Goal: Information Seeking & Learning: Learn about a topic

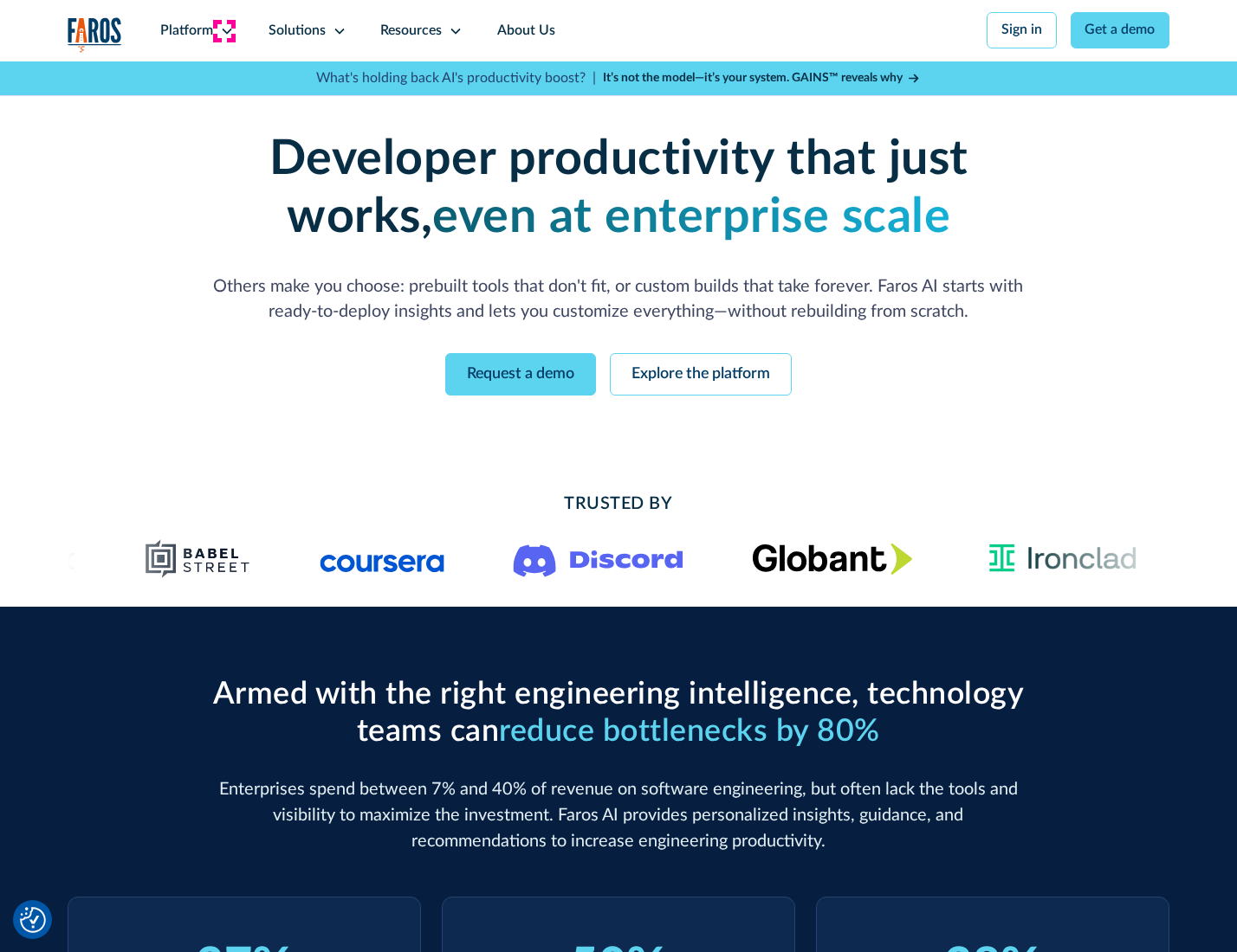
click at [224, 30] on icon at bounding box center [227, 31] width 14 height 14
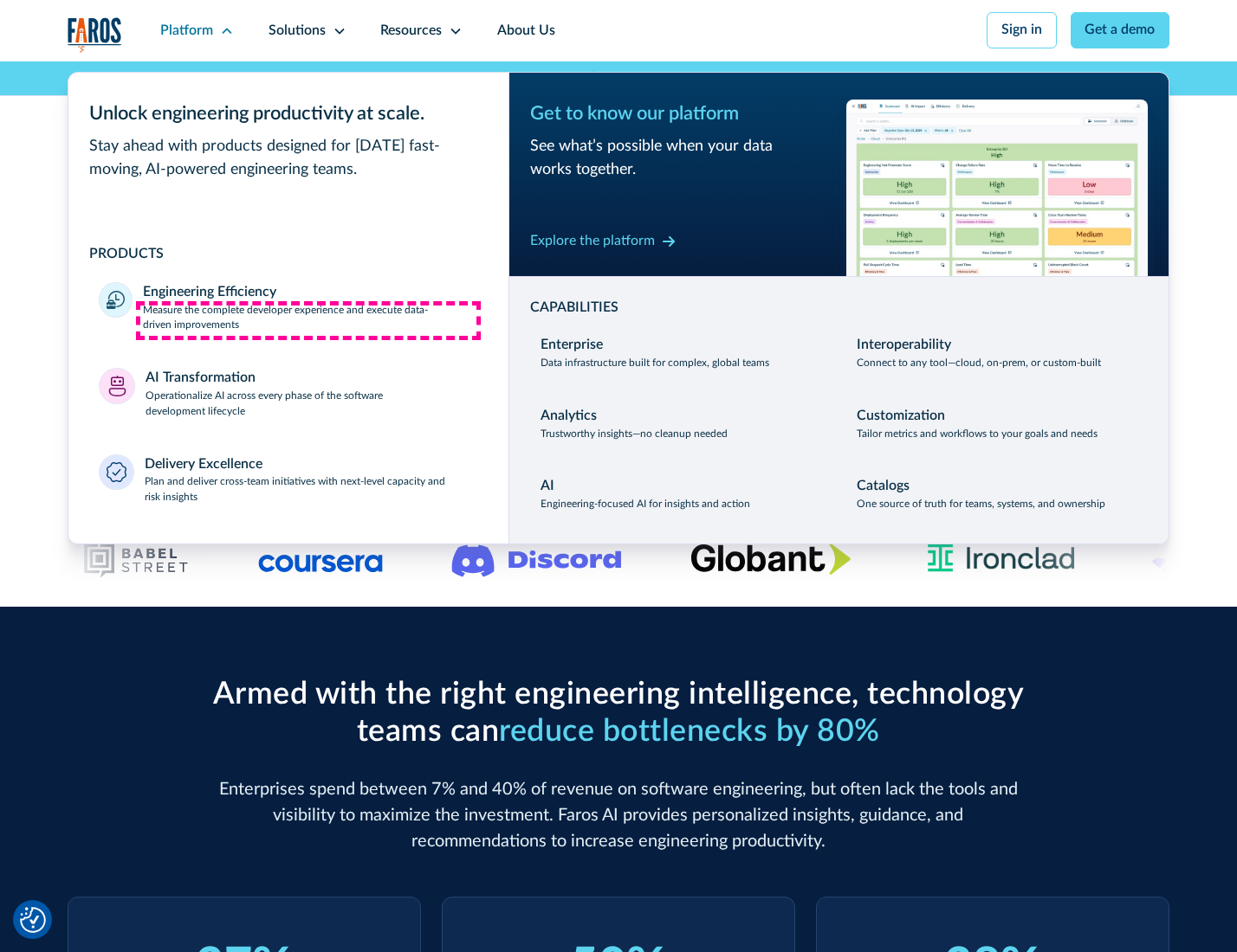
click at [308, 320] on p "Measure the complete developer experience and execute data-driven improvements" at bounding box center [309, 318] width 334 height 31
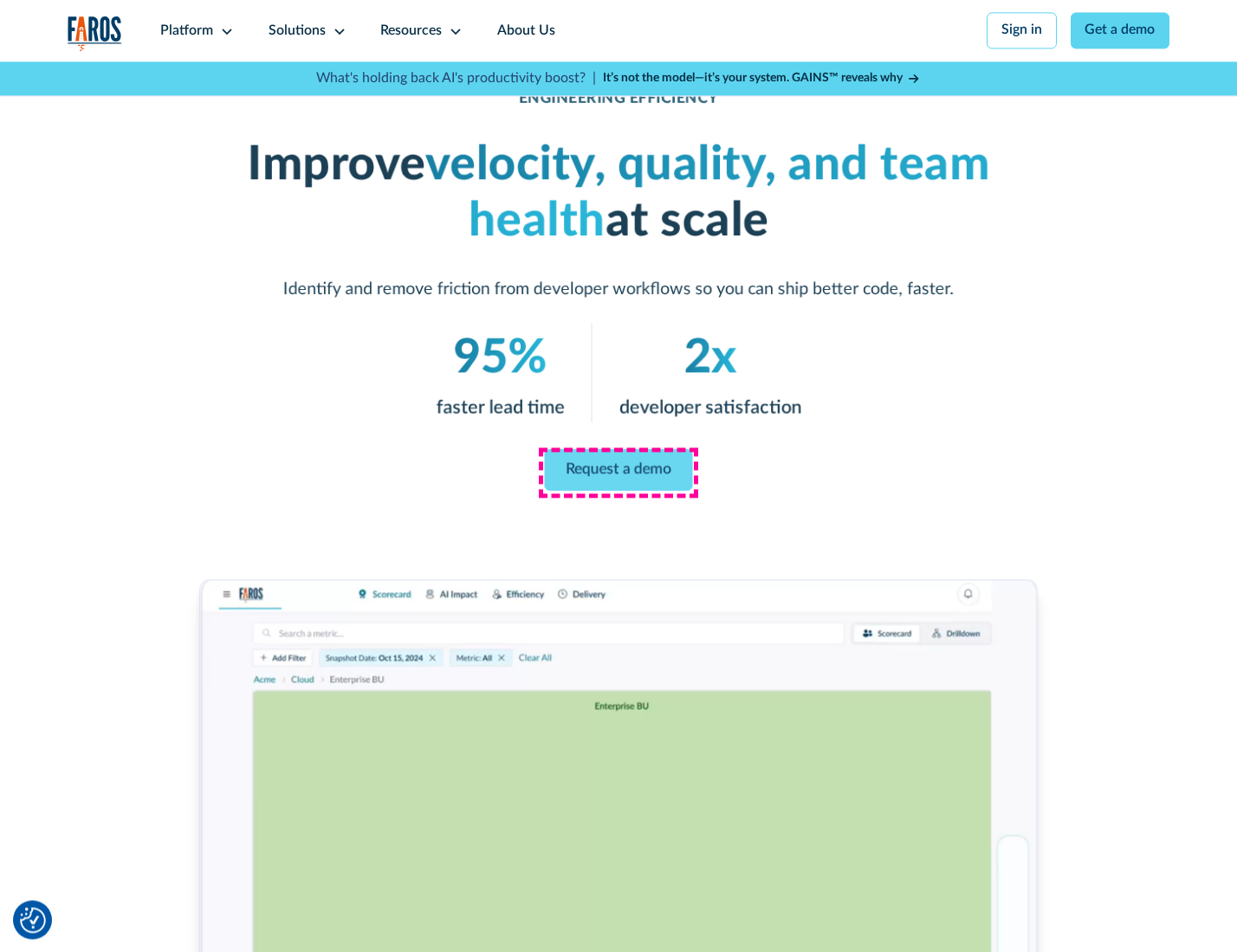
click at [618, 472] on link "Request a demo" at bounding box center [618, 470] width 148 height 42
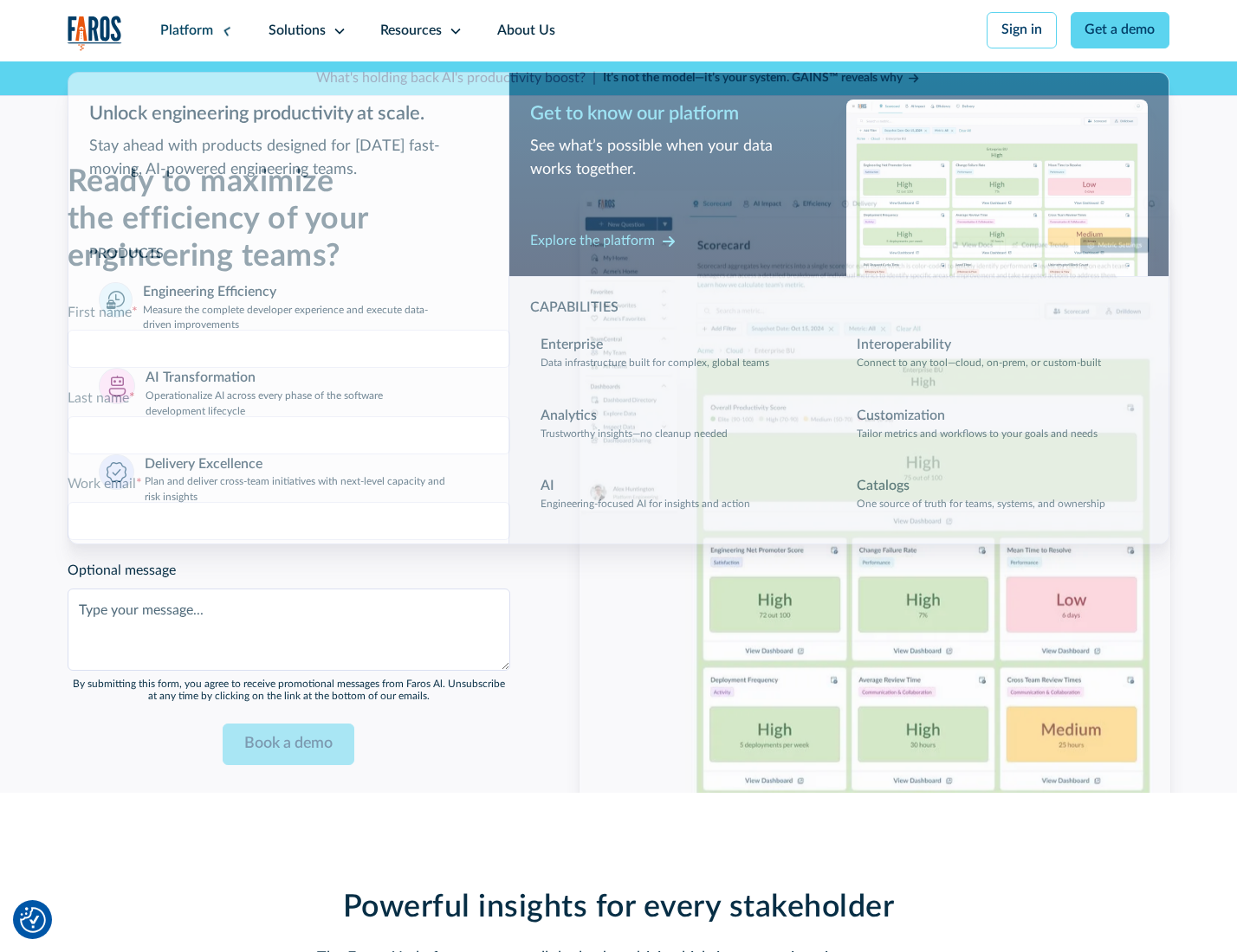
scroll to position [3768, 0]
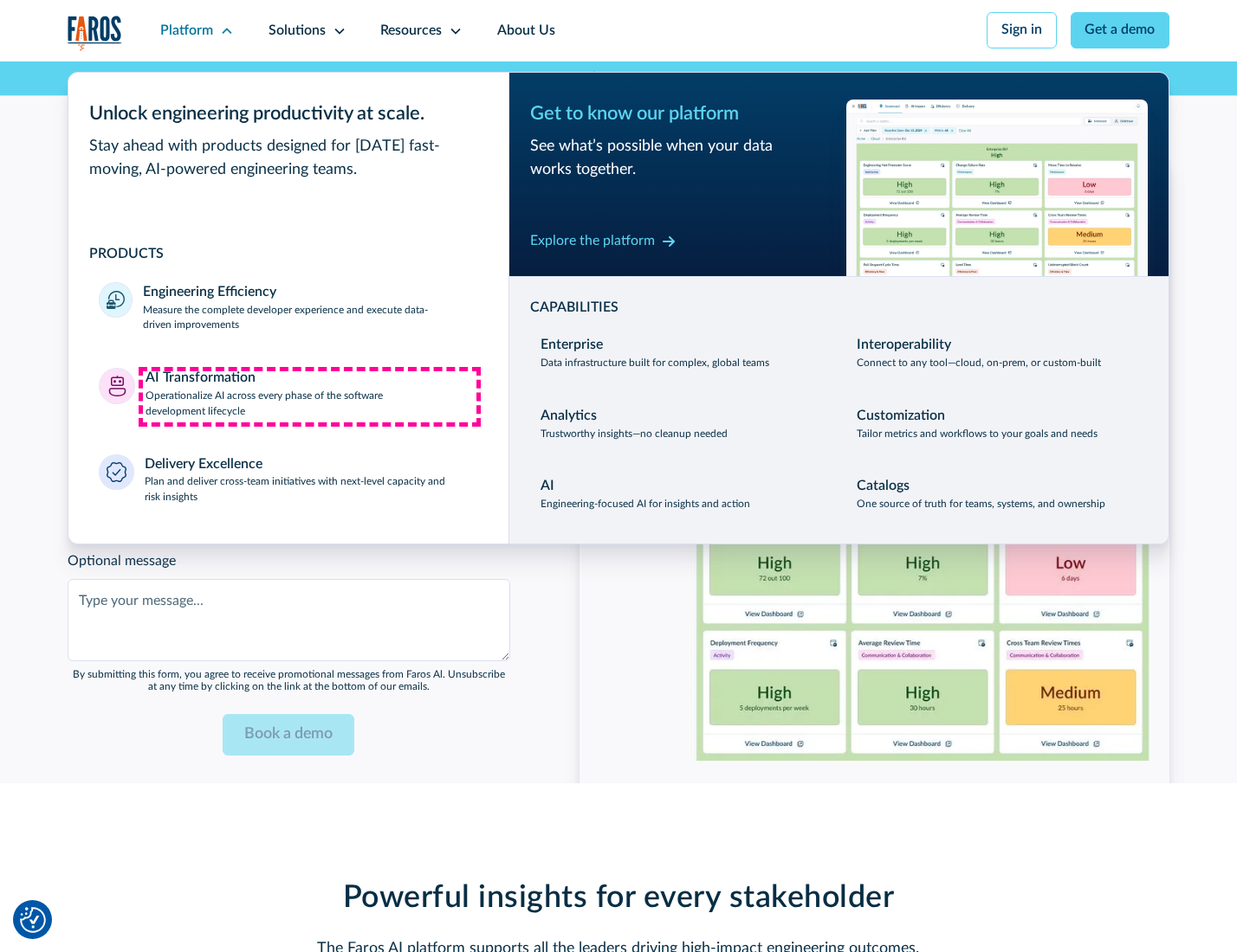
click at [309, 396] on p "Operationalize AI across every phase of the software development lifecycle" at bounding box center [312, 404] width 333 height 31
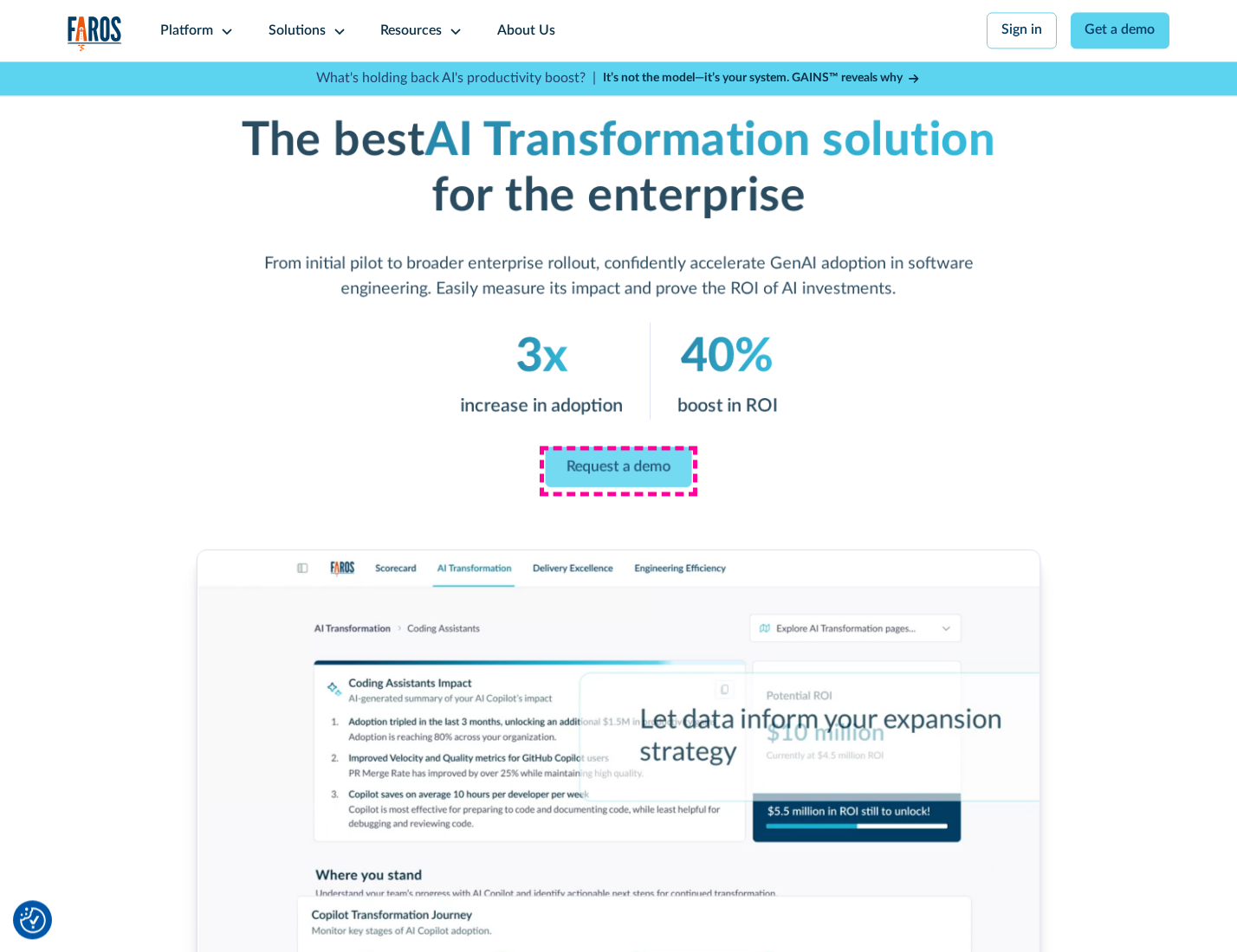
click at [618, 470] on link "Request a demo" at bounding box center [618, 466] width 147 height 41
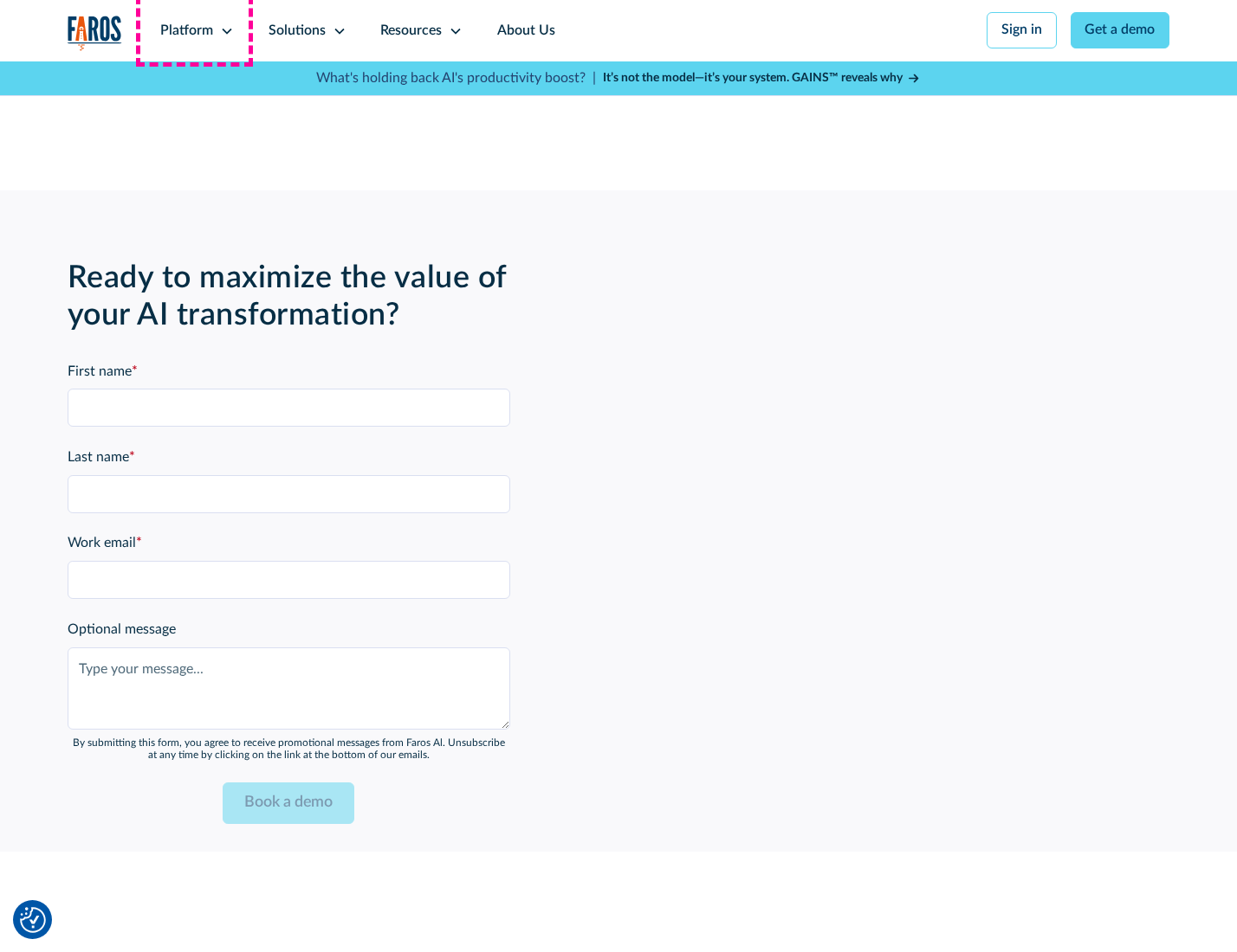
click at [194, 30] on div "Platform" at bounding box center [186, 31] width 53 height 21
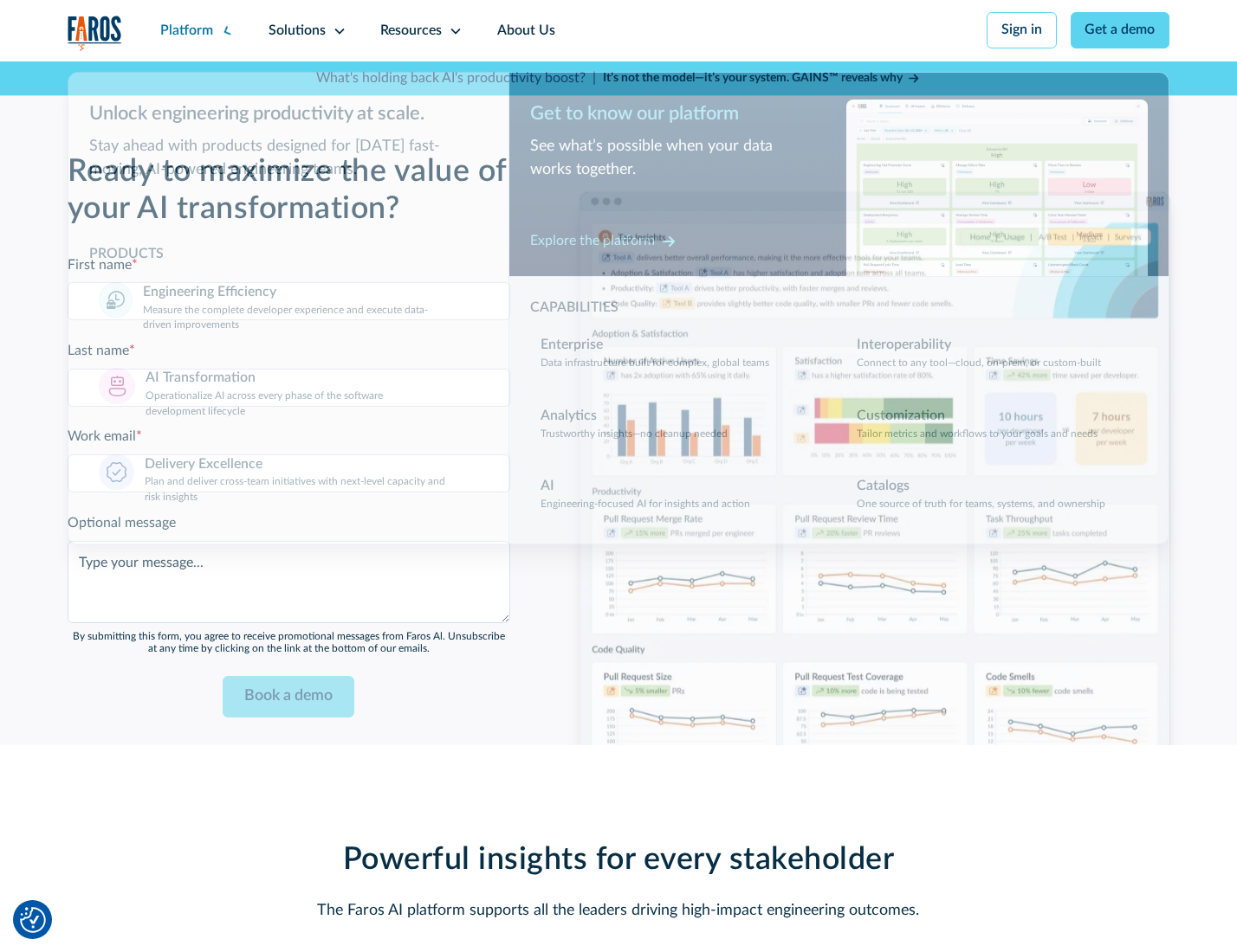
scroll to position [4185, 0]
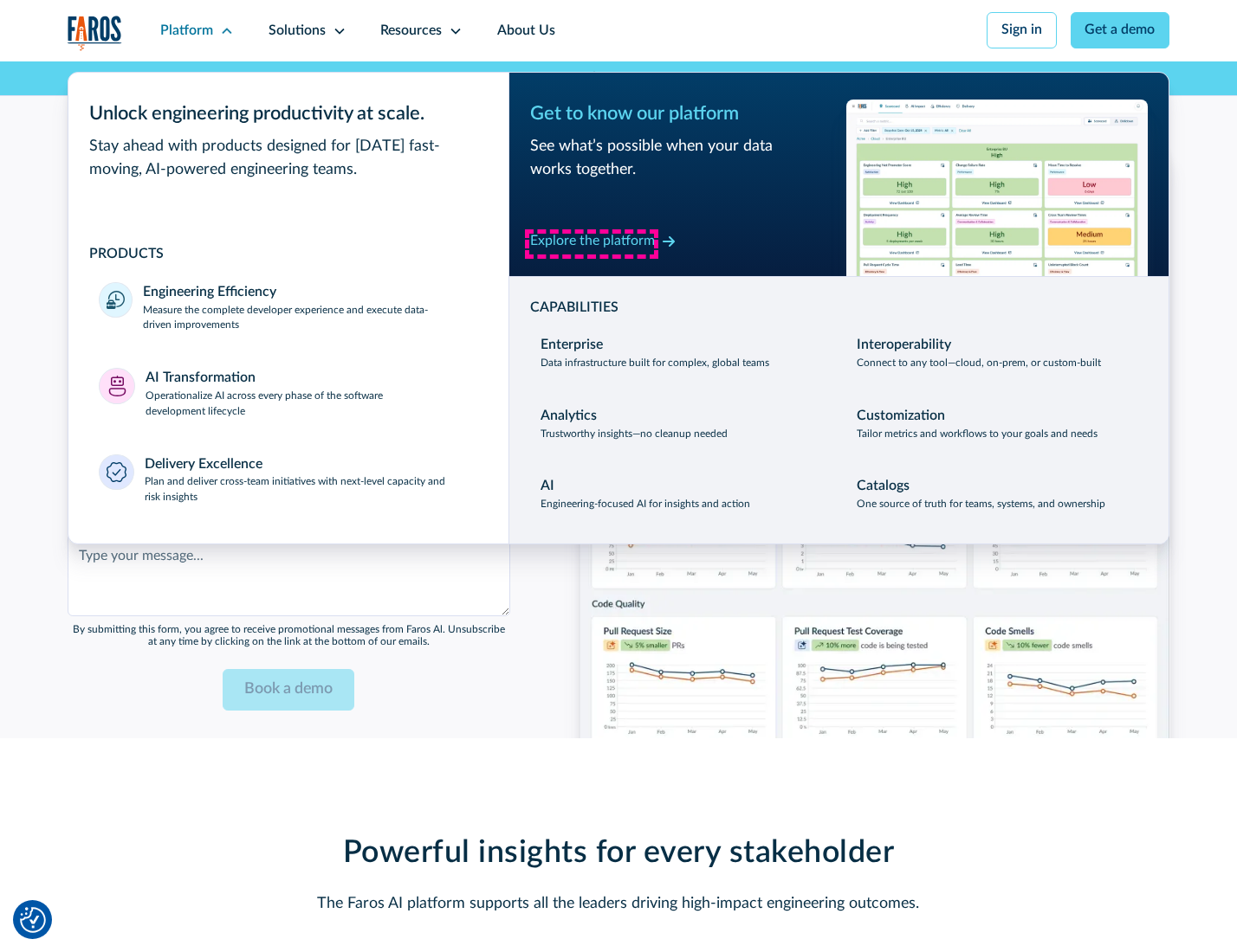
click at [591, 243] on div "Explore the platform" at bounding box center [592, 241] width 125 height 21
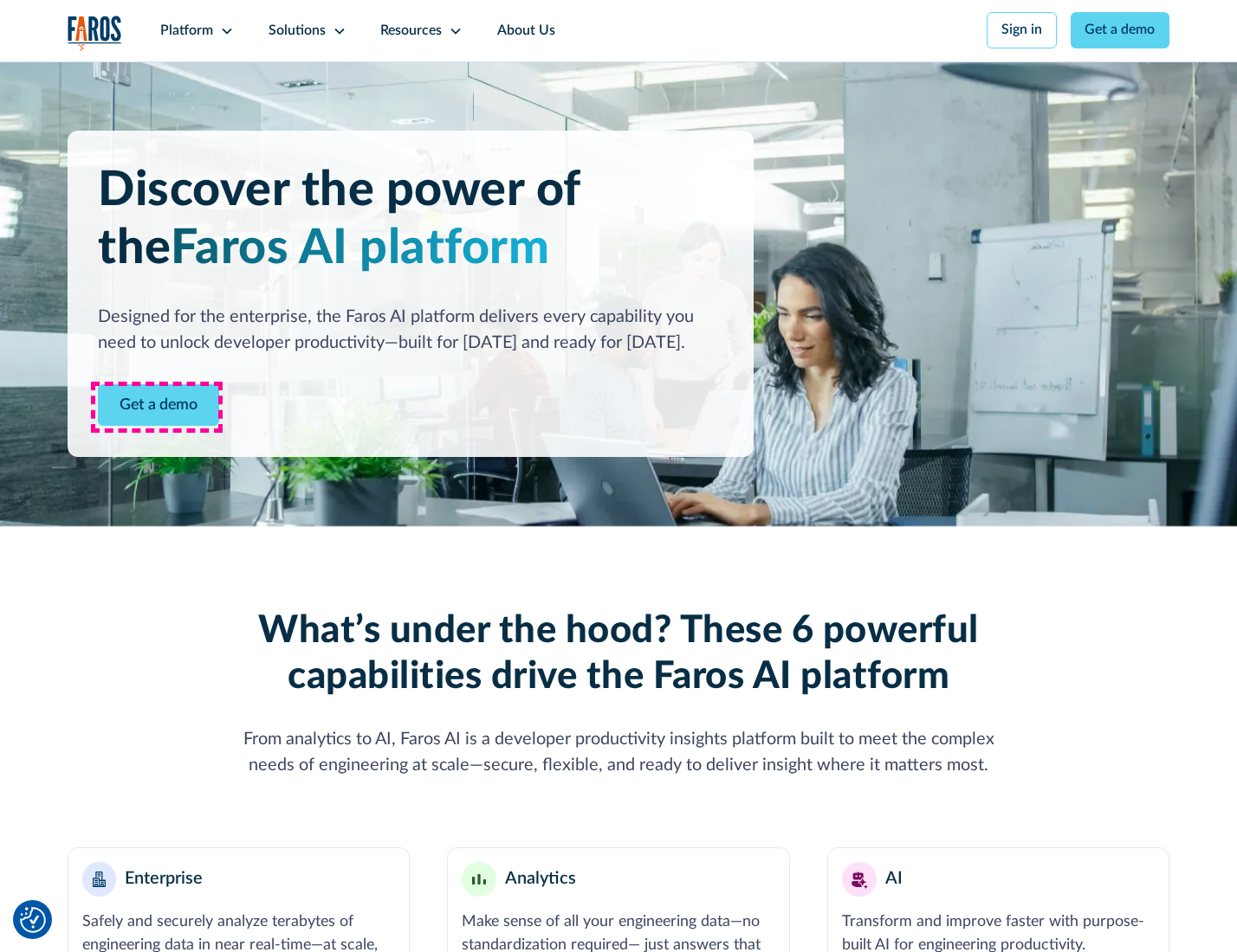
click at [157, 407] on link "Get a demo" at bounding box center [158, 406] width 121 height 43
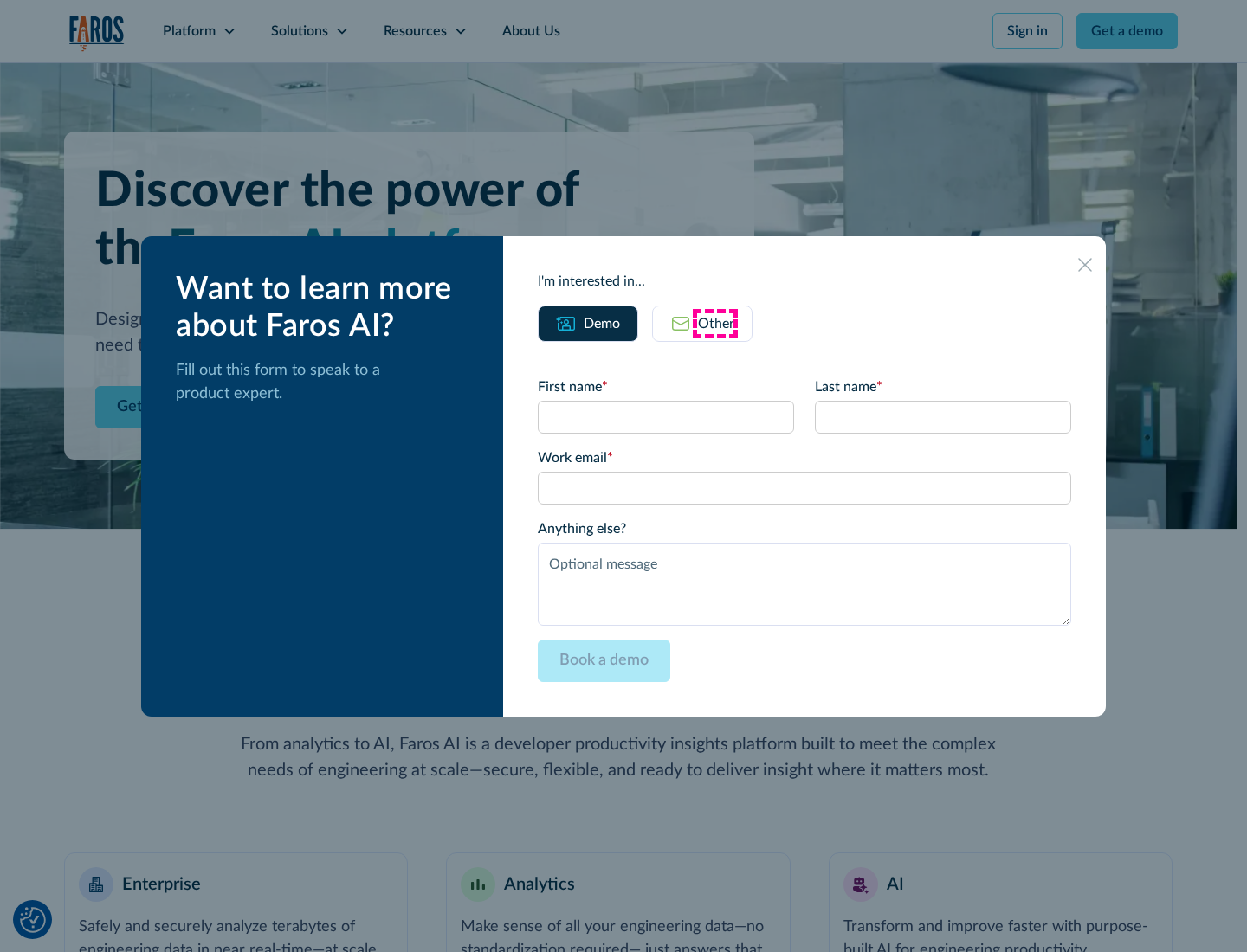
click at [715, 323] on div "Other" at bounding box center [716, 323] width 36 height 21
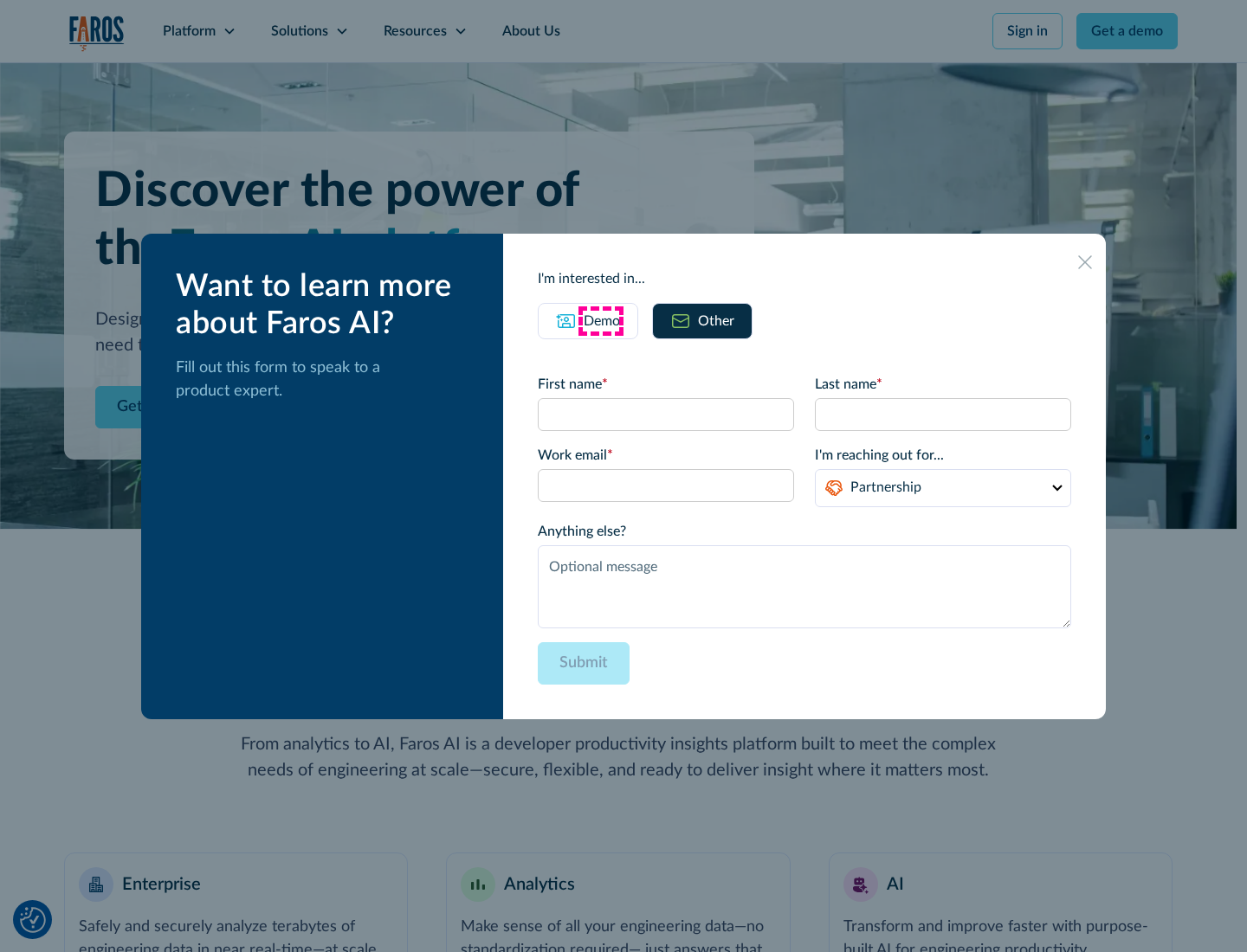
click at [600, 320] on div "Demo" at bounding box center [601, 321] width 36 height 21
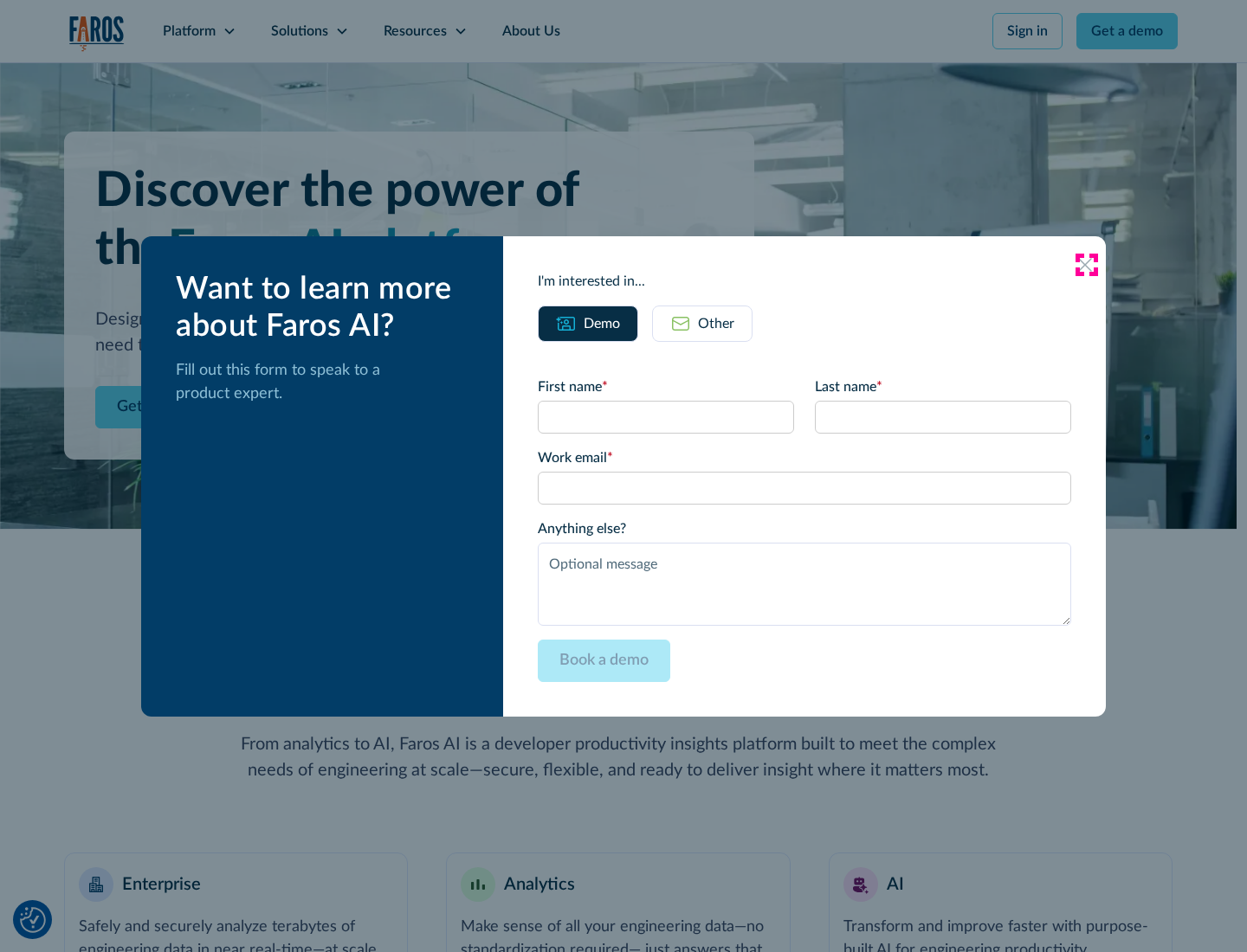
click at [1085, 264] on icon at bounding box center [1084, 265] width 14 height 14
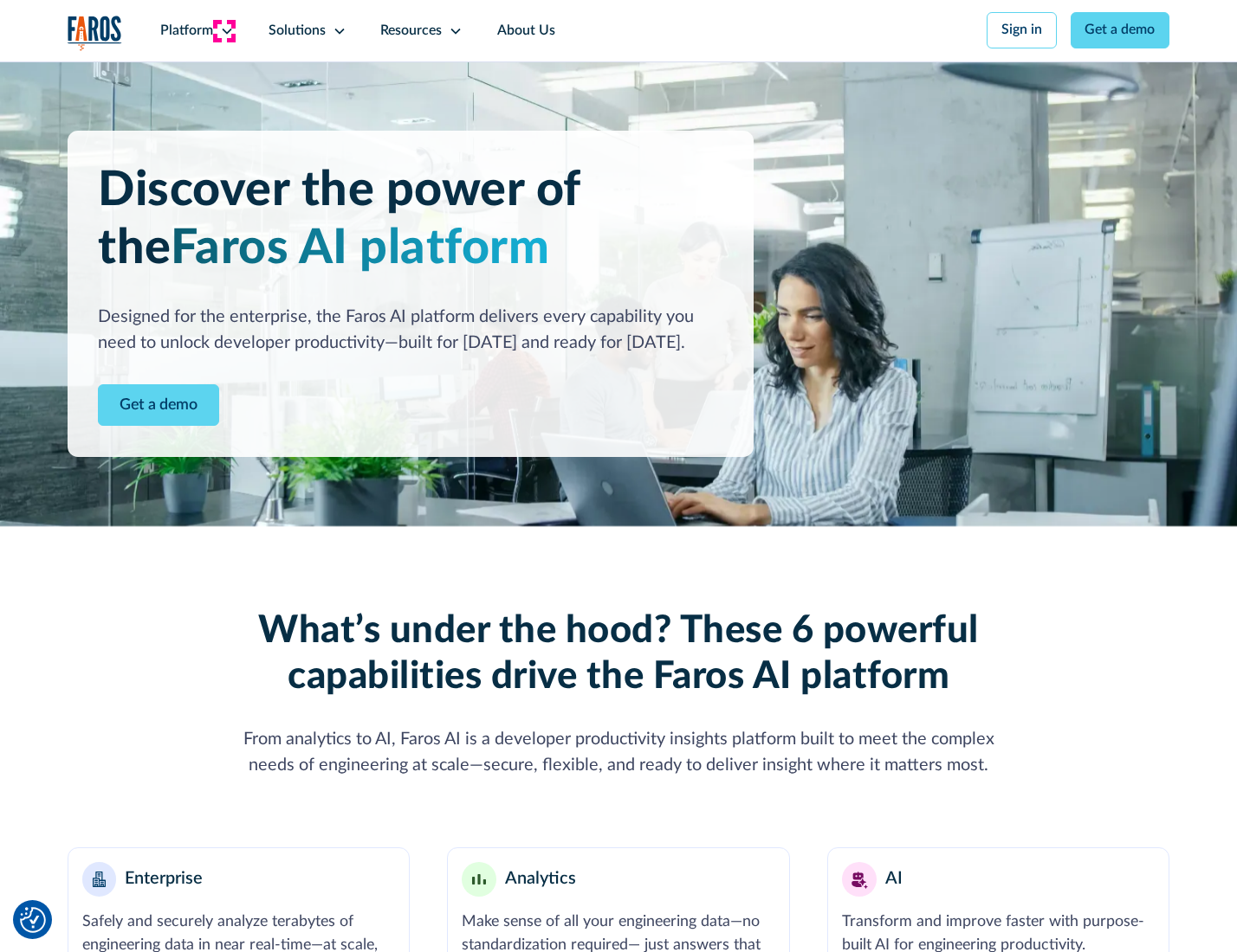
click at [224, 30] on icon at bounding box center [227, 31] width 14 height 14
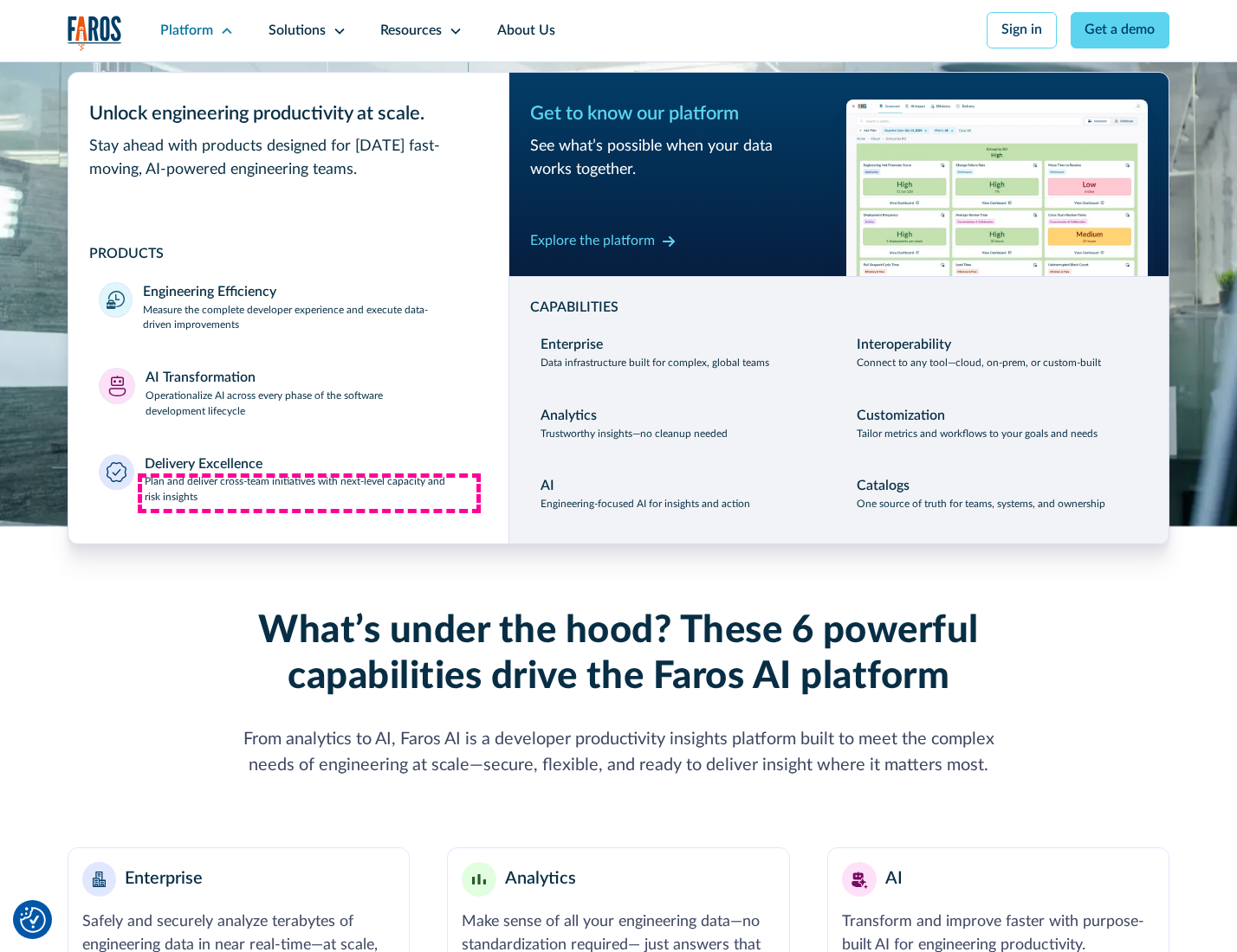
click at [309, 493] on p "Plan and deliver cross-team initiatives with next-level capacity and risk insig…" at bounding box center [311, 490] width 334 height 31
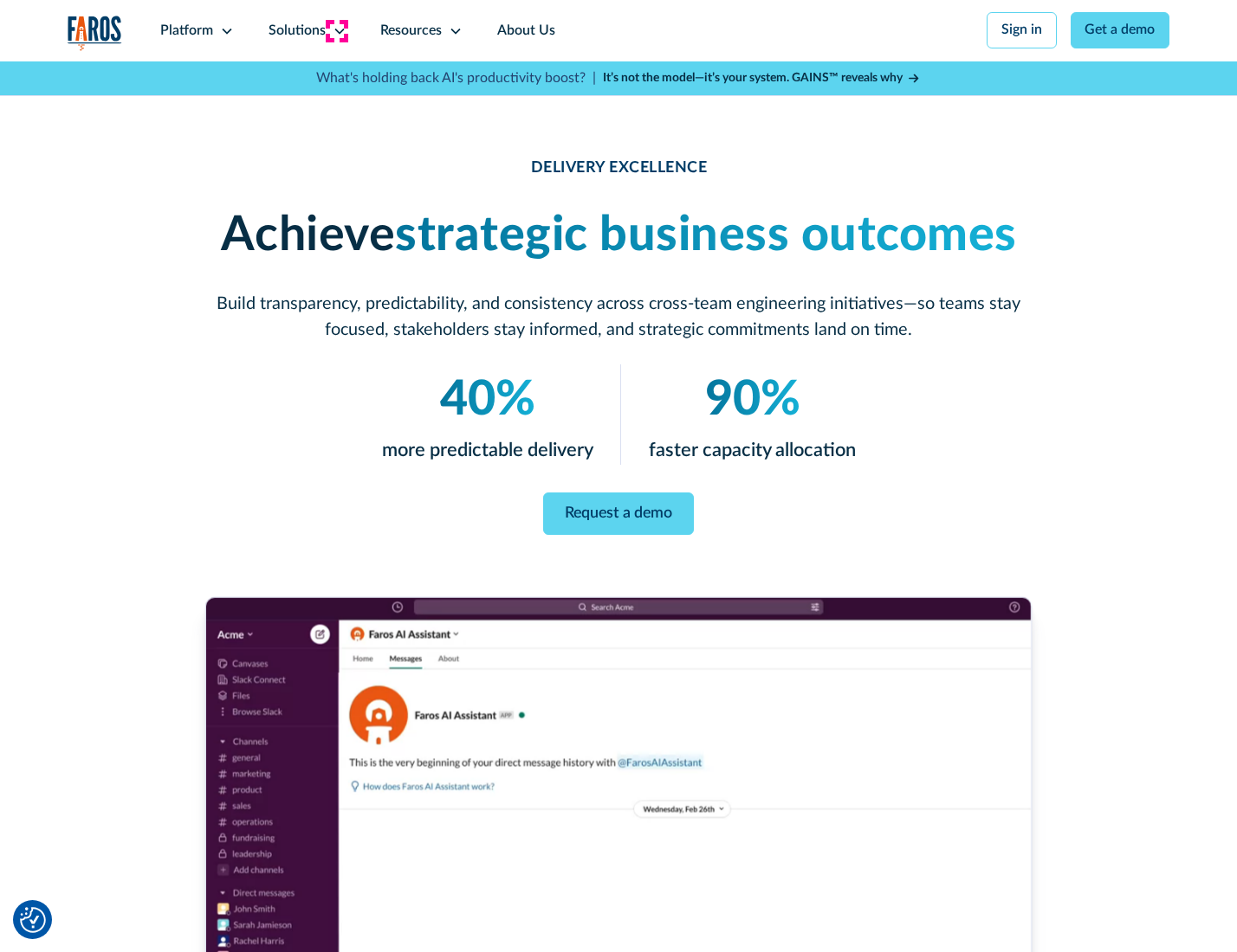
click at [336, 30] on icon at bounding box center [340, 31] width 14 height 14
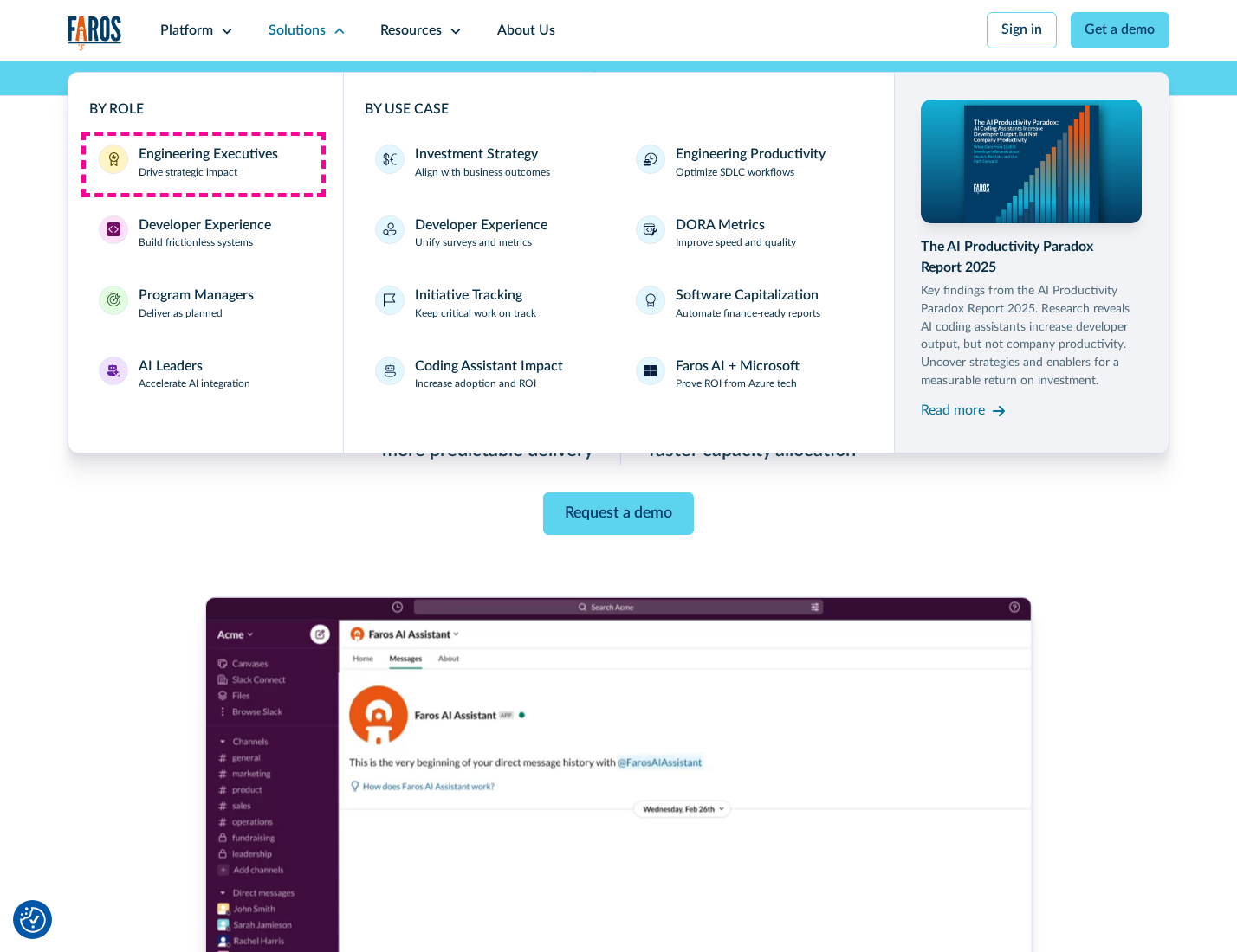
click at [202, 164] on div "Engineering Executives" at bounding box center [208, 155] width 139 height 21
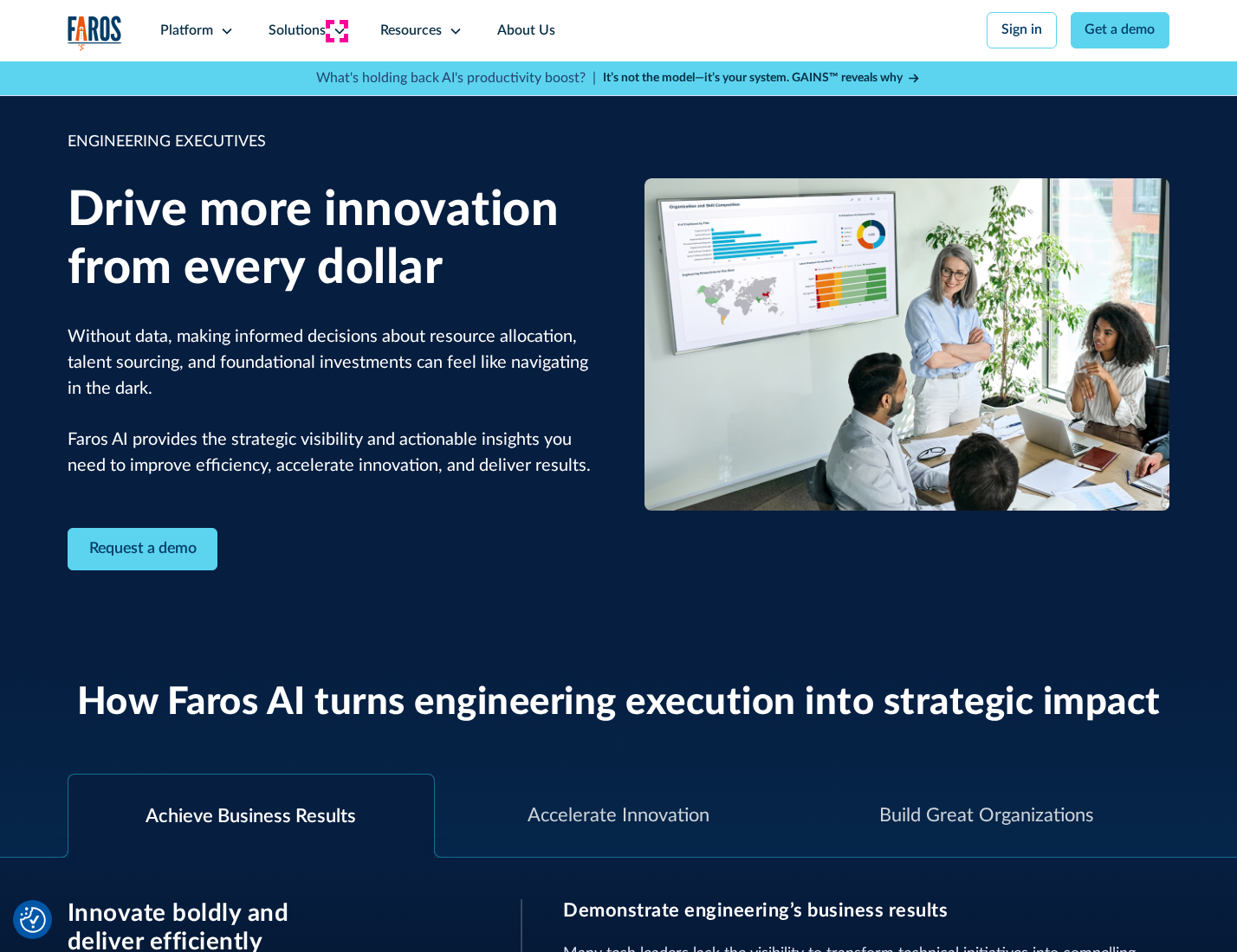
click at [336, 30] on icon at bounding box center [340, 31] width 14 height 14
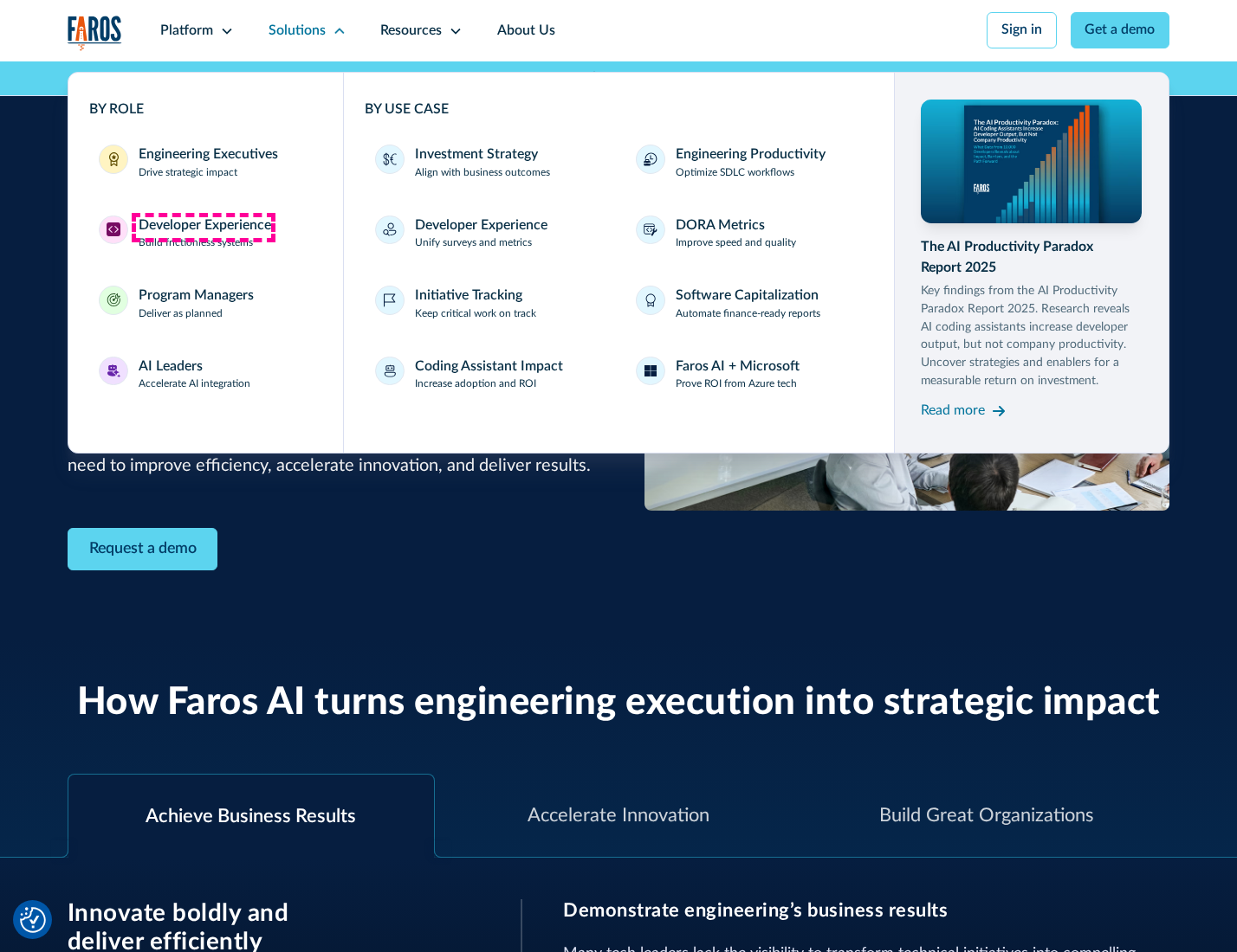
click at [202, 227] on div "Developer Experience" at bounding box center [205, 226] width 132 height 21
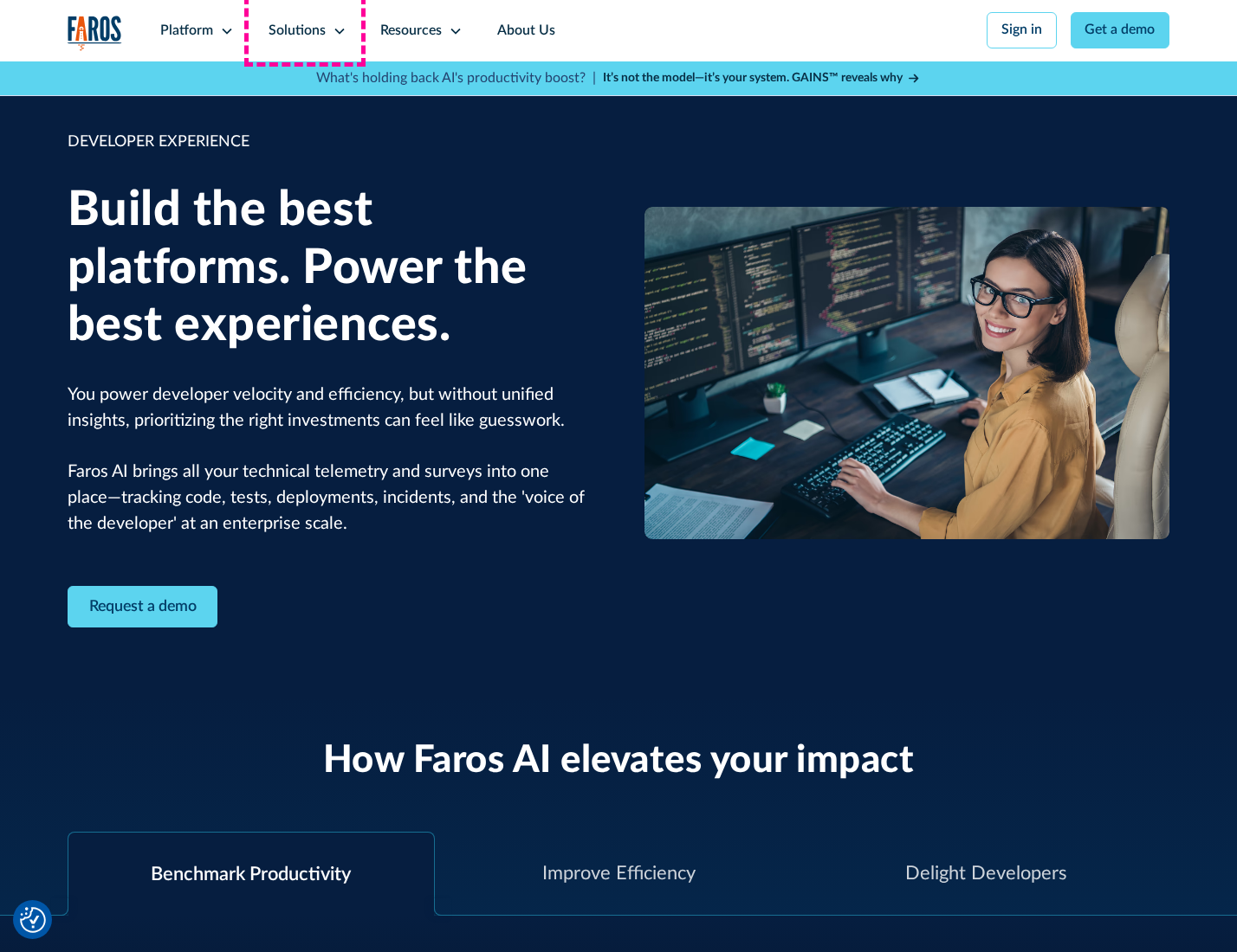
click at [305, 30] on div "Solutions" at bounding box center [297, 31] width 57 height 21
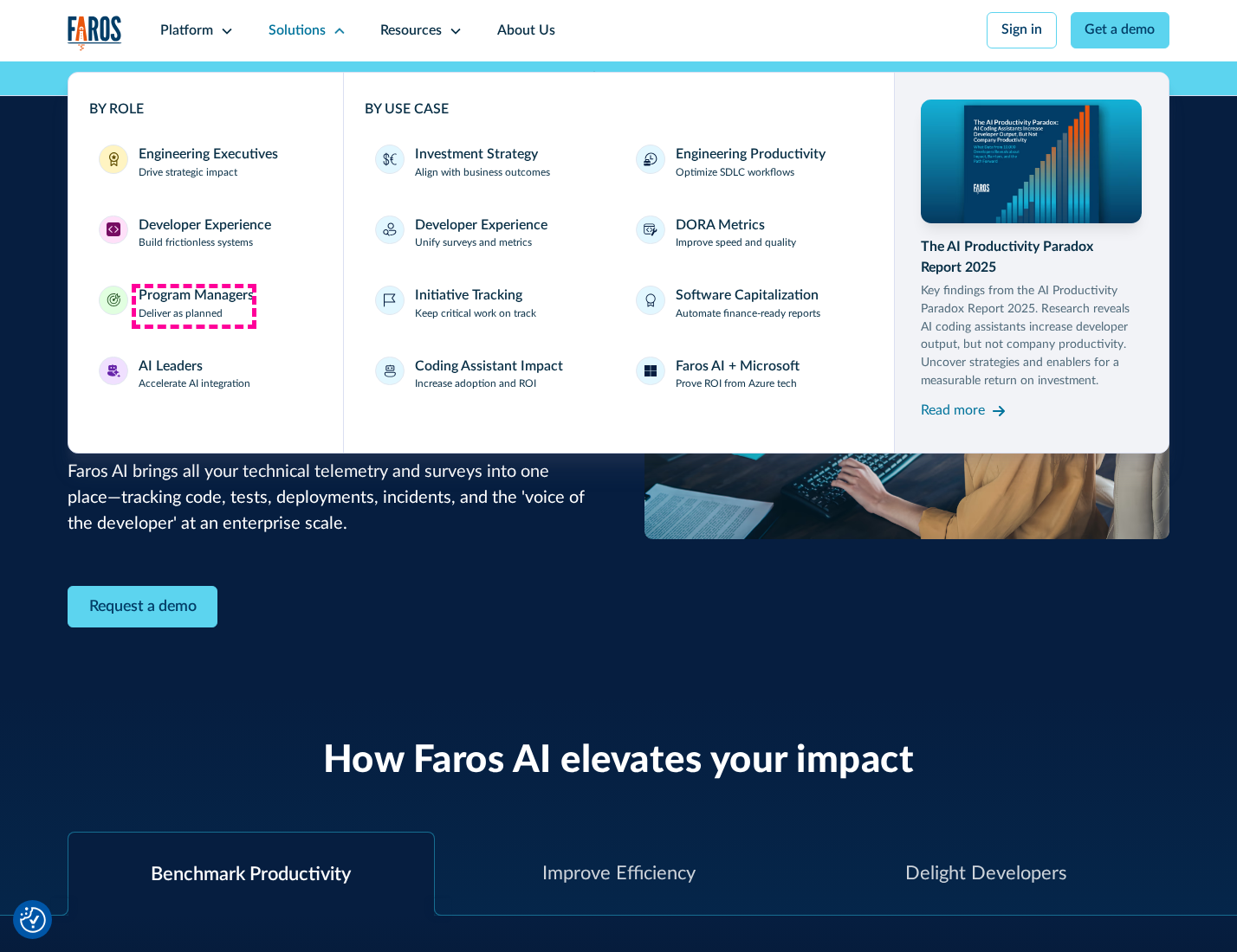
click at [193, 305] on div "Program Managers" at bounding box center [197, 296] width 115 height 21
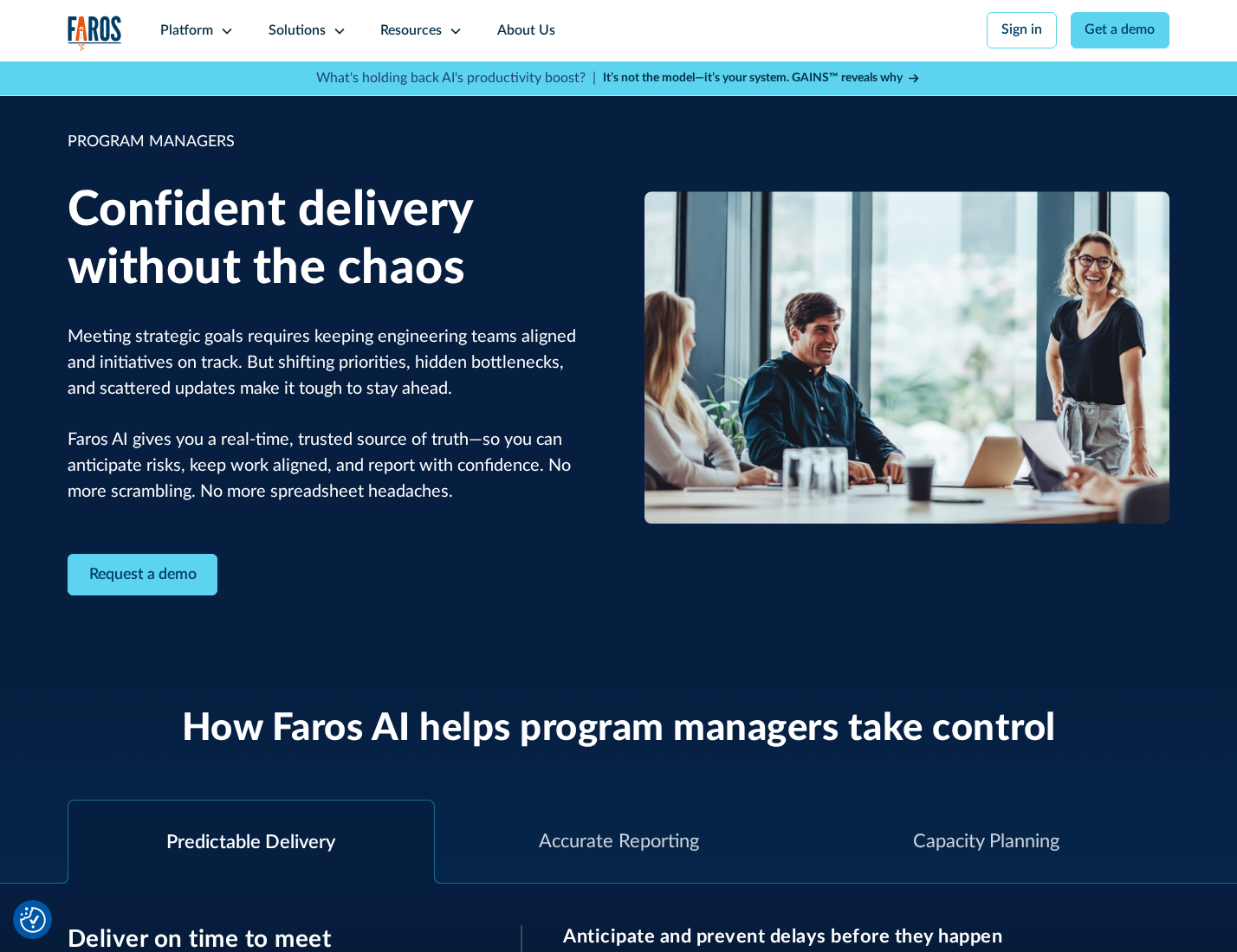
click at [336, 31] on icon at bounding box center [340, 31] width 14 height 14
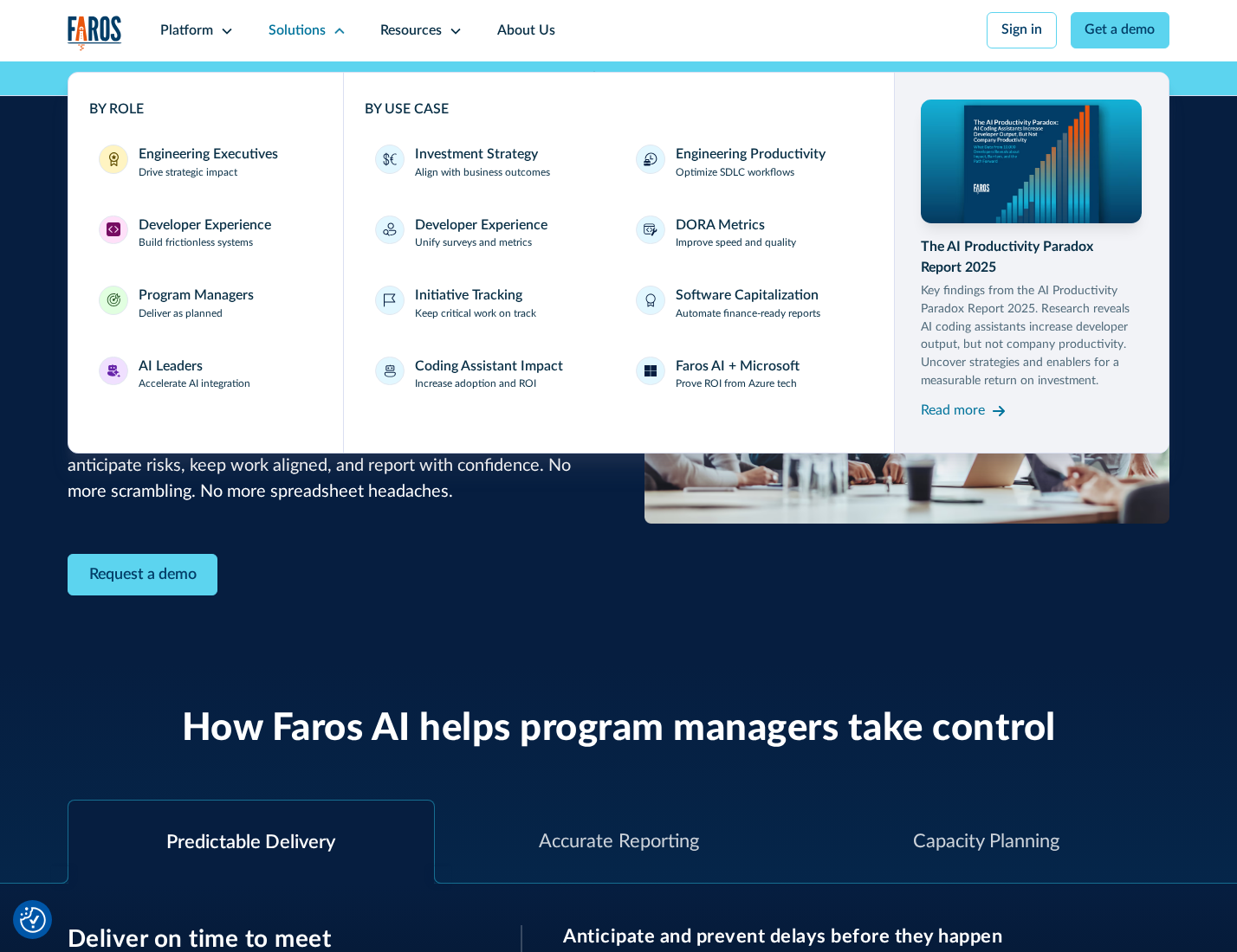
click at [192, 376] on div "AI Leaders" at bounding box center [171, 367] width 64 height 21
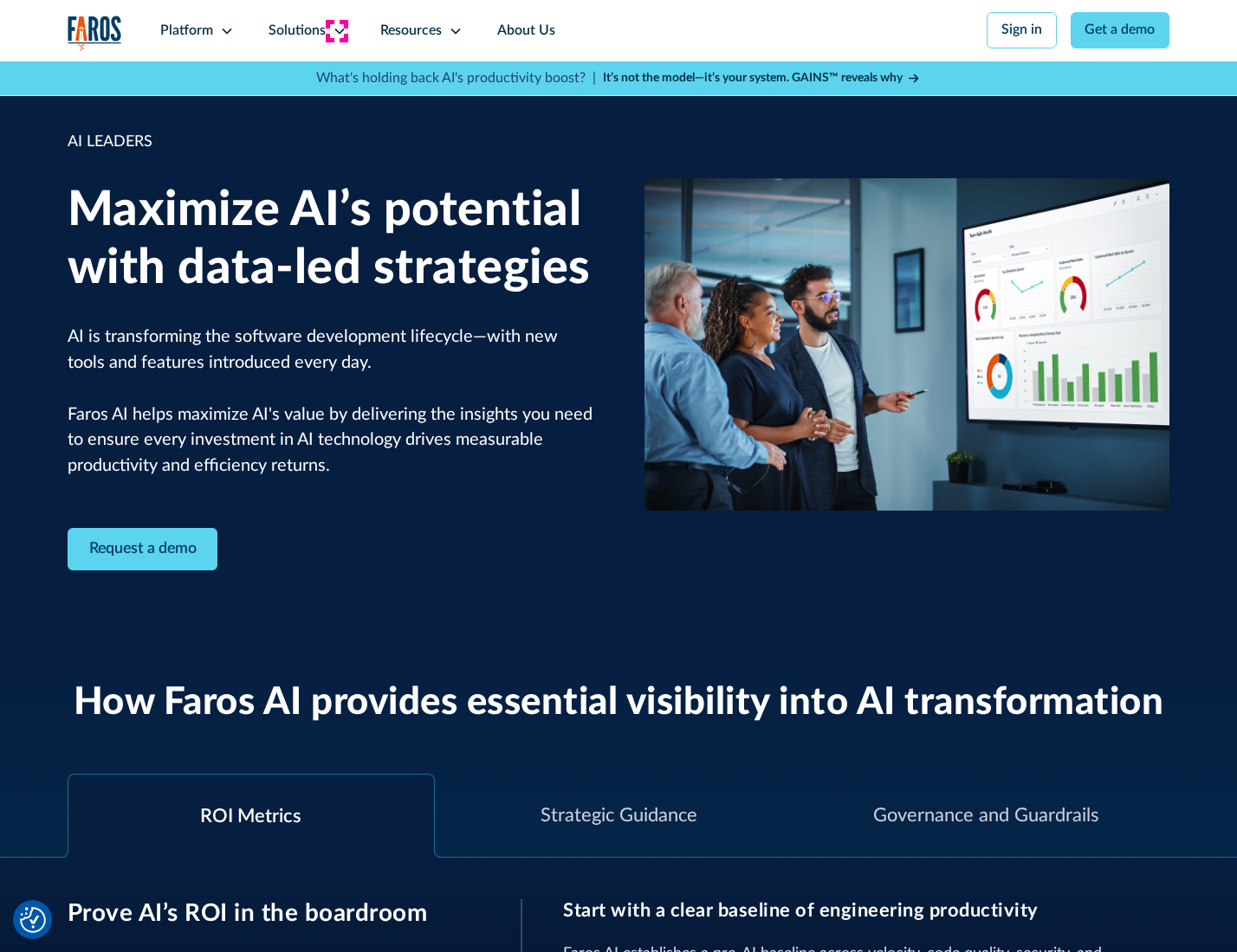
click at [336, 30] on icon at bounding box center [340, 31] width 14 height 14
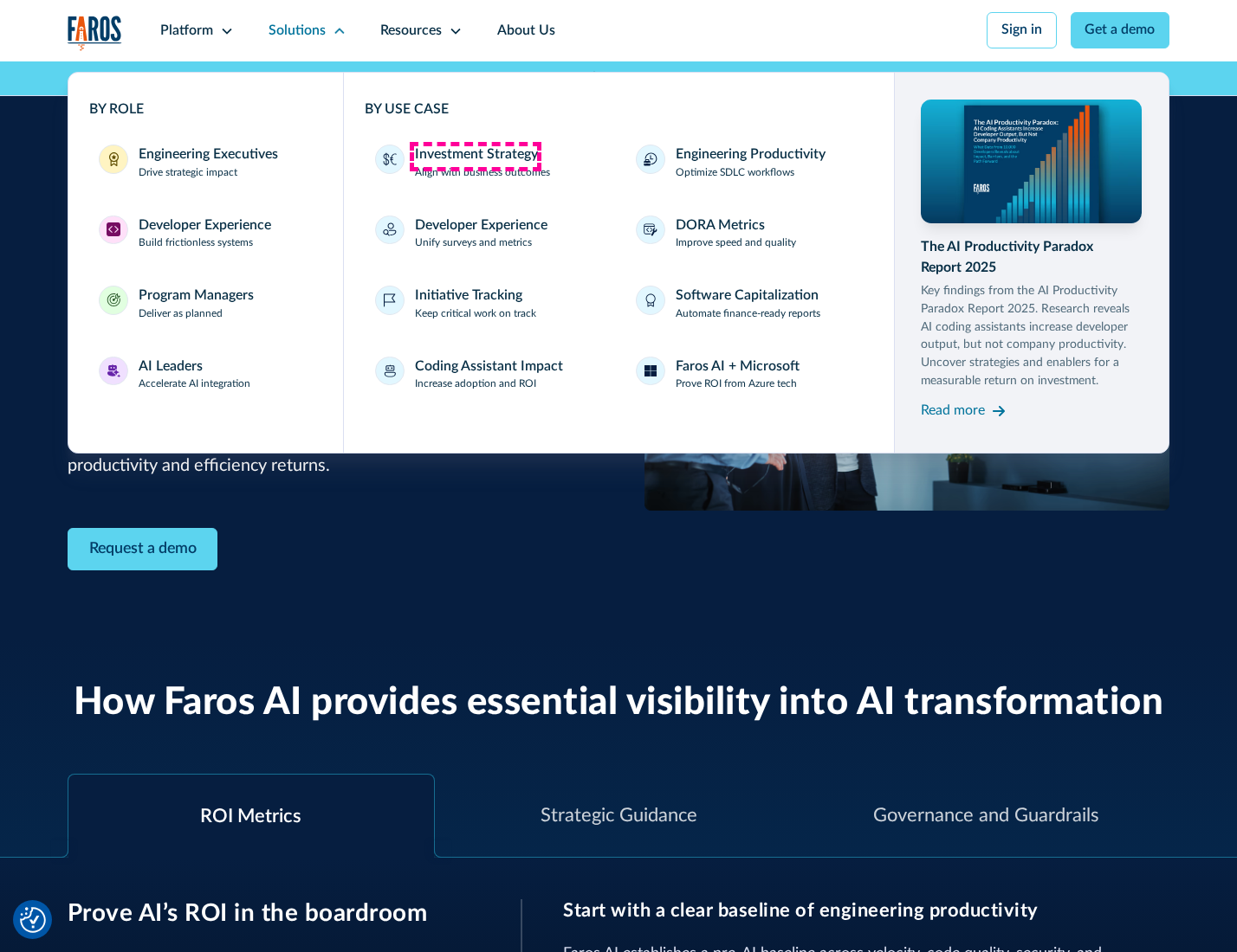
click at [475, 156] on div "Investment Strategy" at bounding box center [477, 155] width 123 height 21
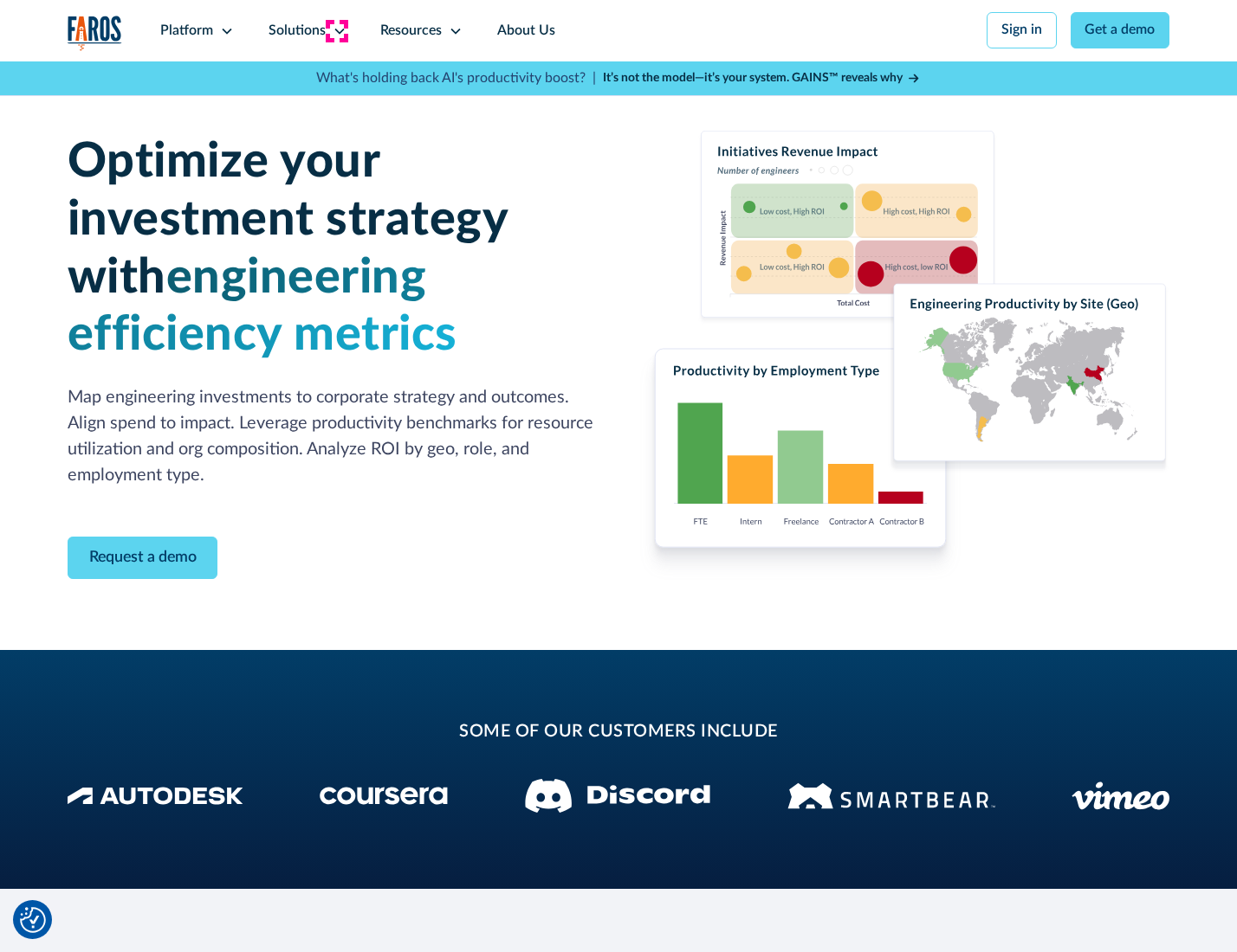
click at [336, 30] on icon at bounding box center [340, 31] width 14 height 14
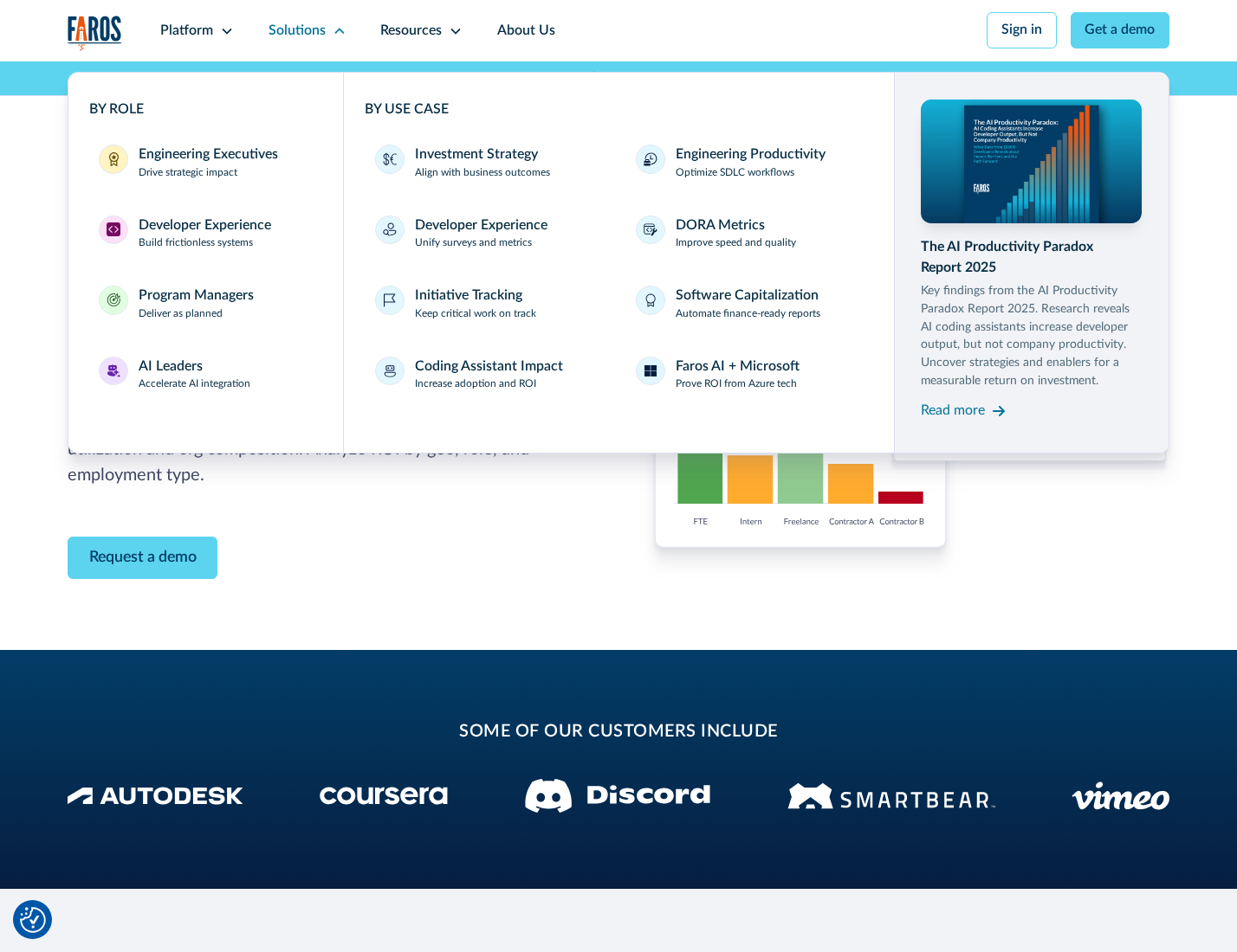
click at [737, 387] on p "Prove ROI from Azure tech" at bounding box center [736, 384] width 121 height 15
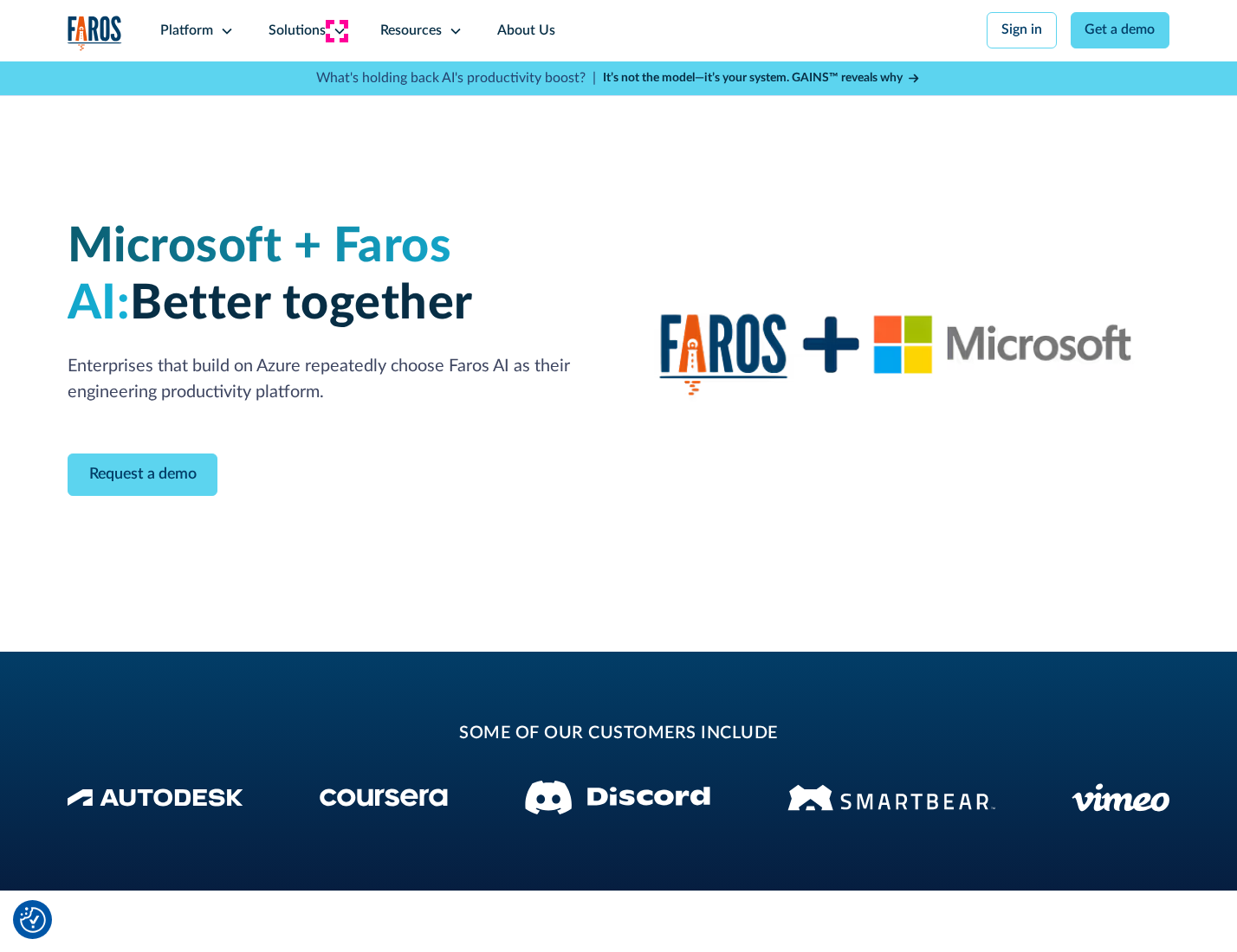
click at [336, 30] on icon at bounding box center [340, 31] width 14 height 14
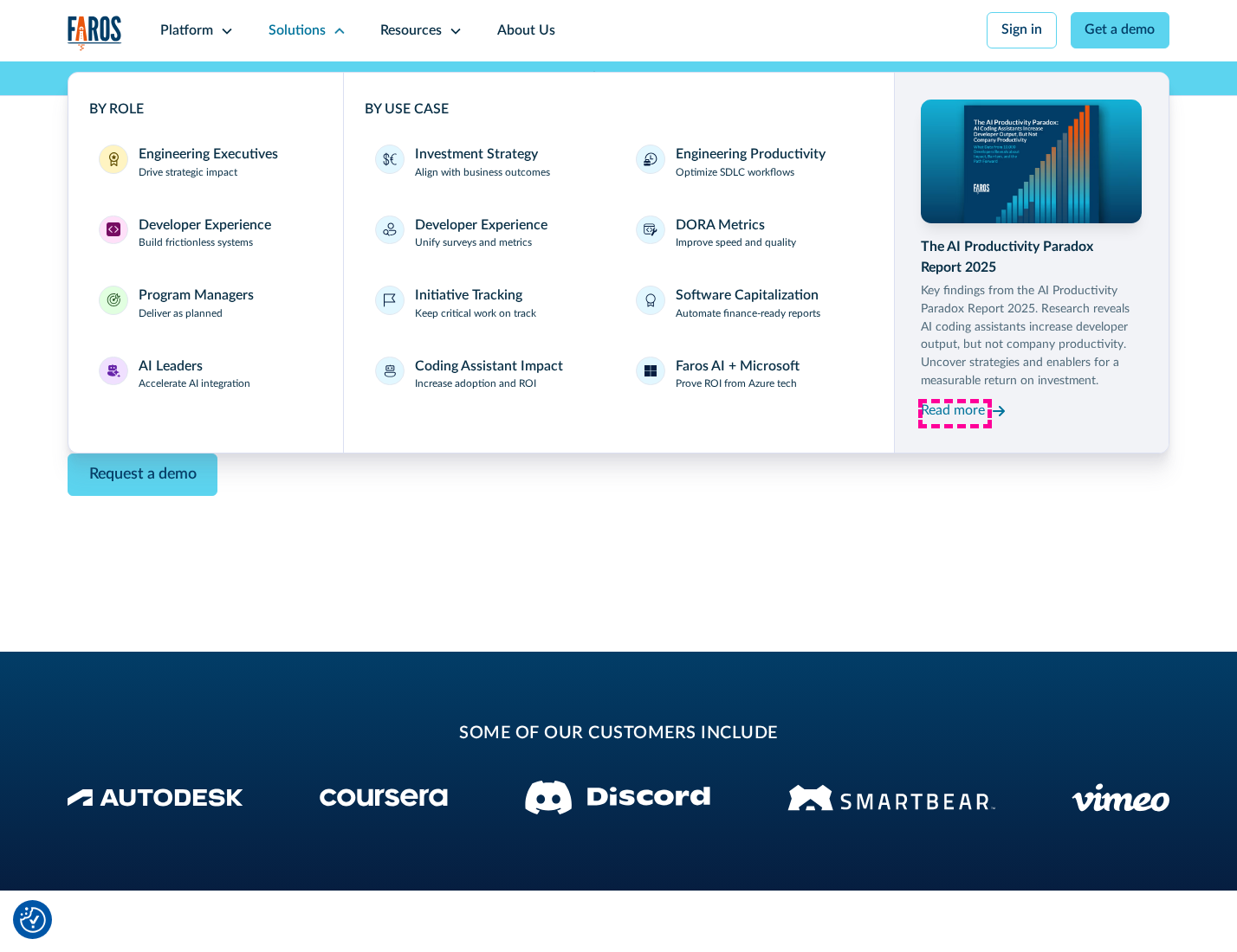
click at [954, 414] on div "Read more" at bounding box center [952, 411] width 64 height 21
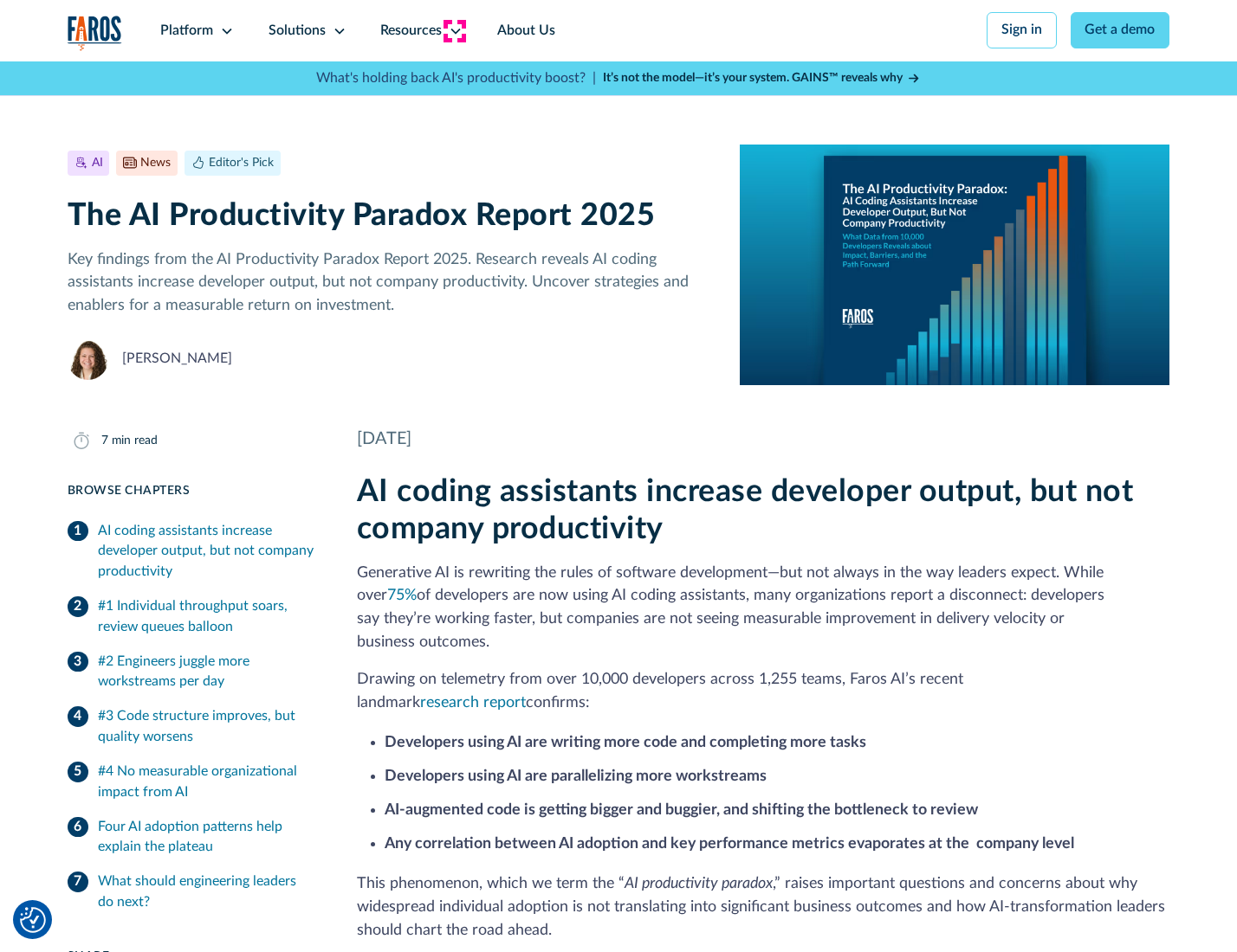
click at [454, 30] on icon at bounding box center [455, 31] width 14 height 14
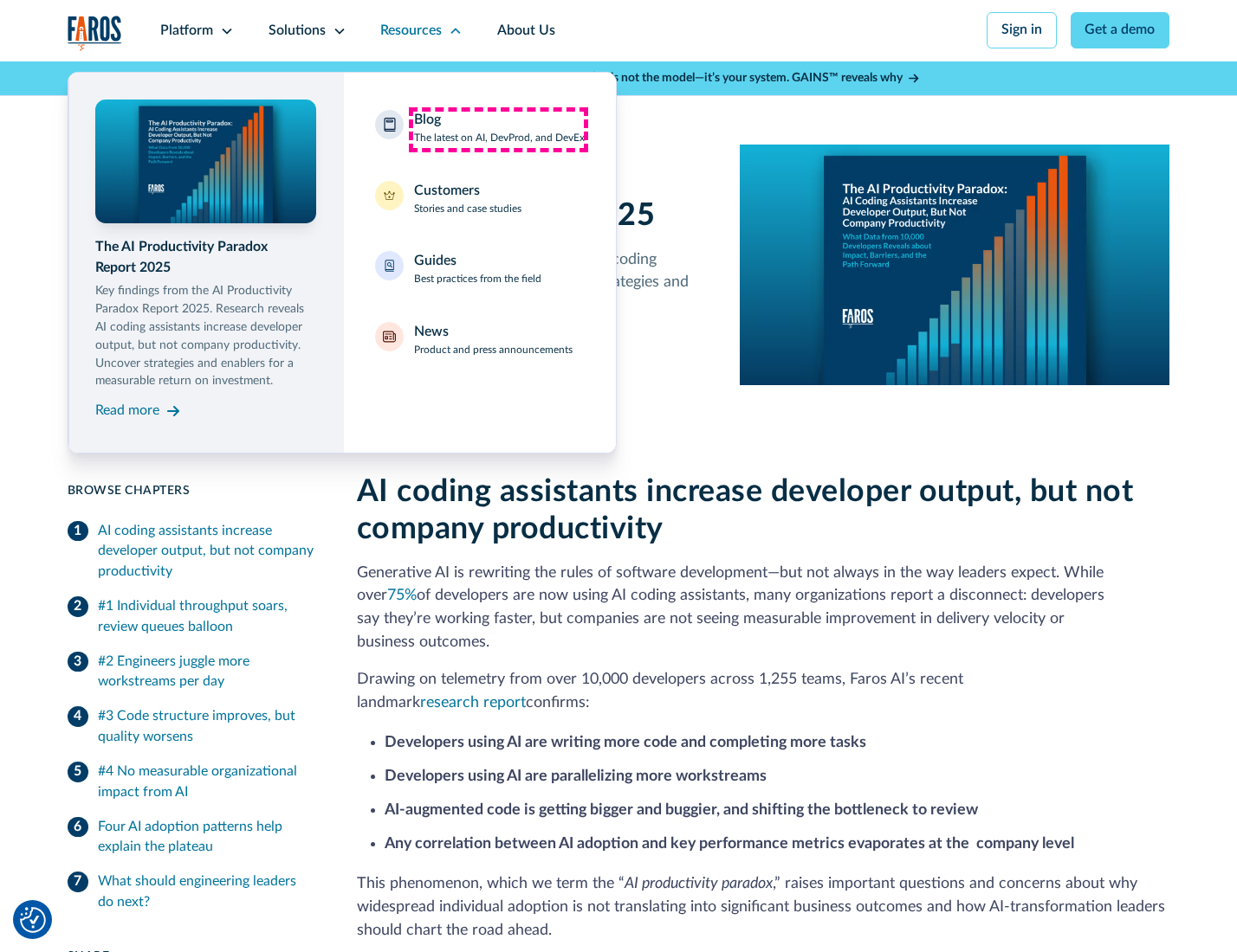
click at [498, 129] on div "Blog The latest on AI, DevProd, and DevEx" at bounding box center [499, 128] width 170 height 36
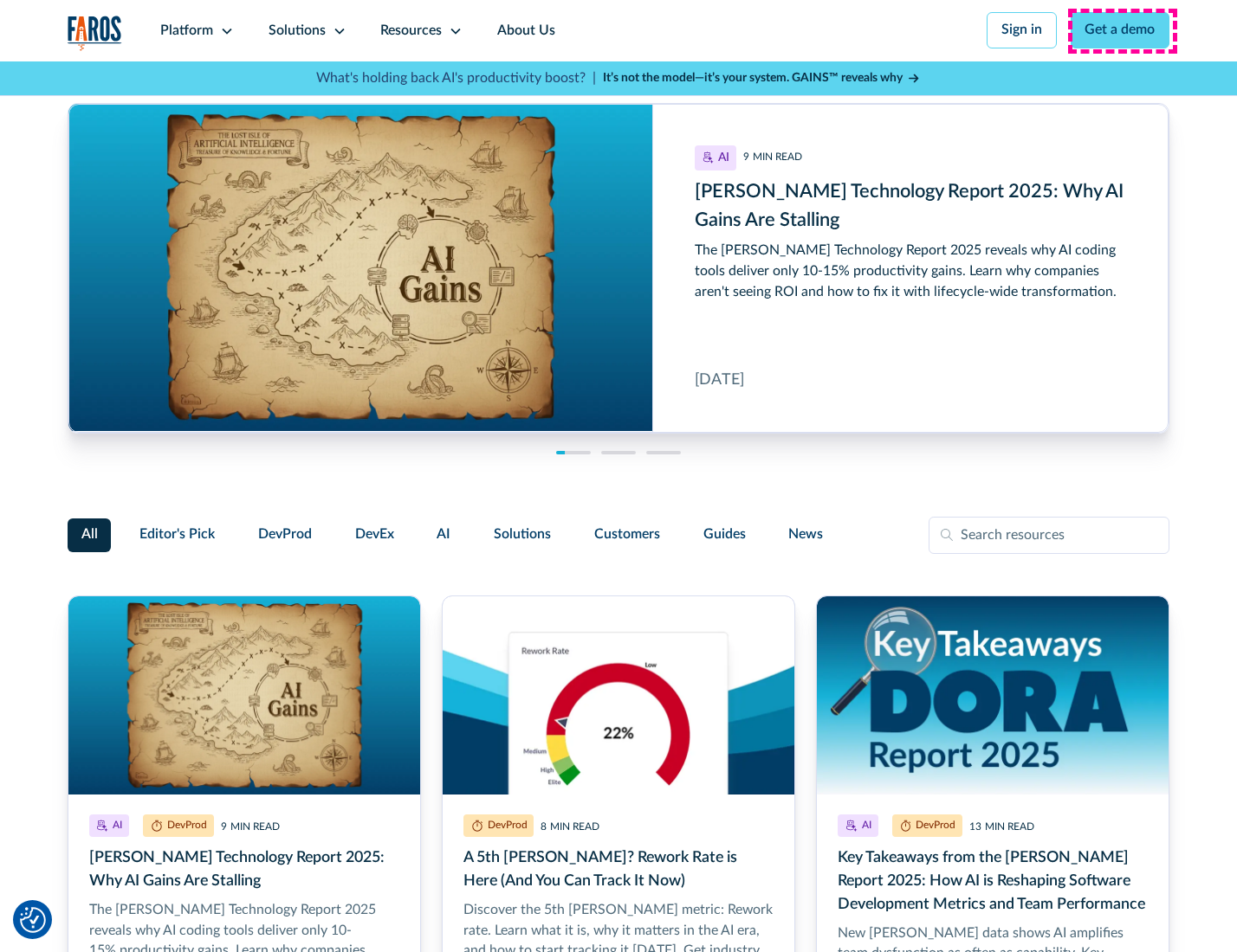
click at [1122, 30] on link "Get a demo" at bounding box center [1120, 30] width 99 height 36
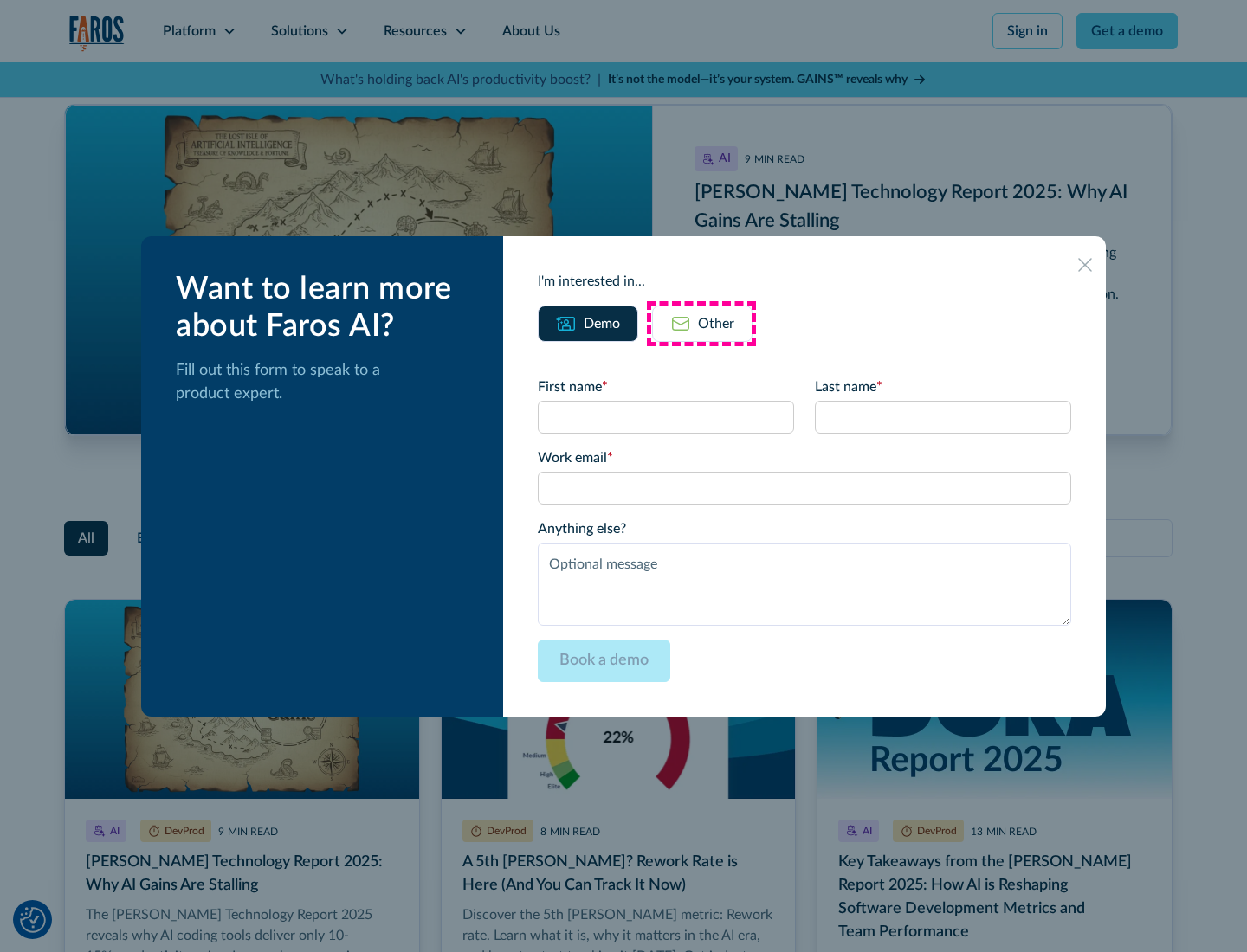
click at [701, 323] on div "Other" at bounding box center [716, 323] width 36 height 21
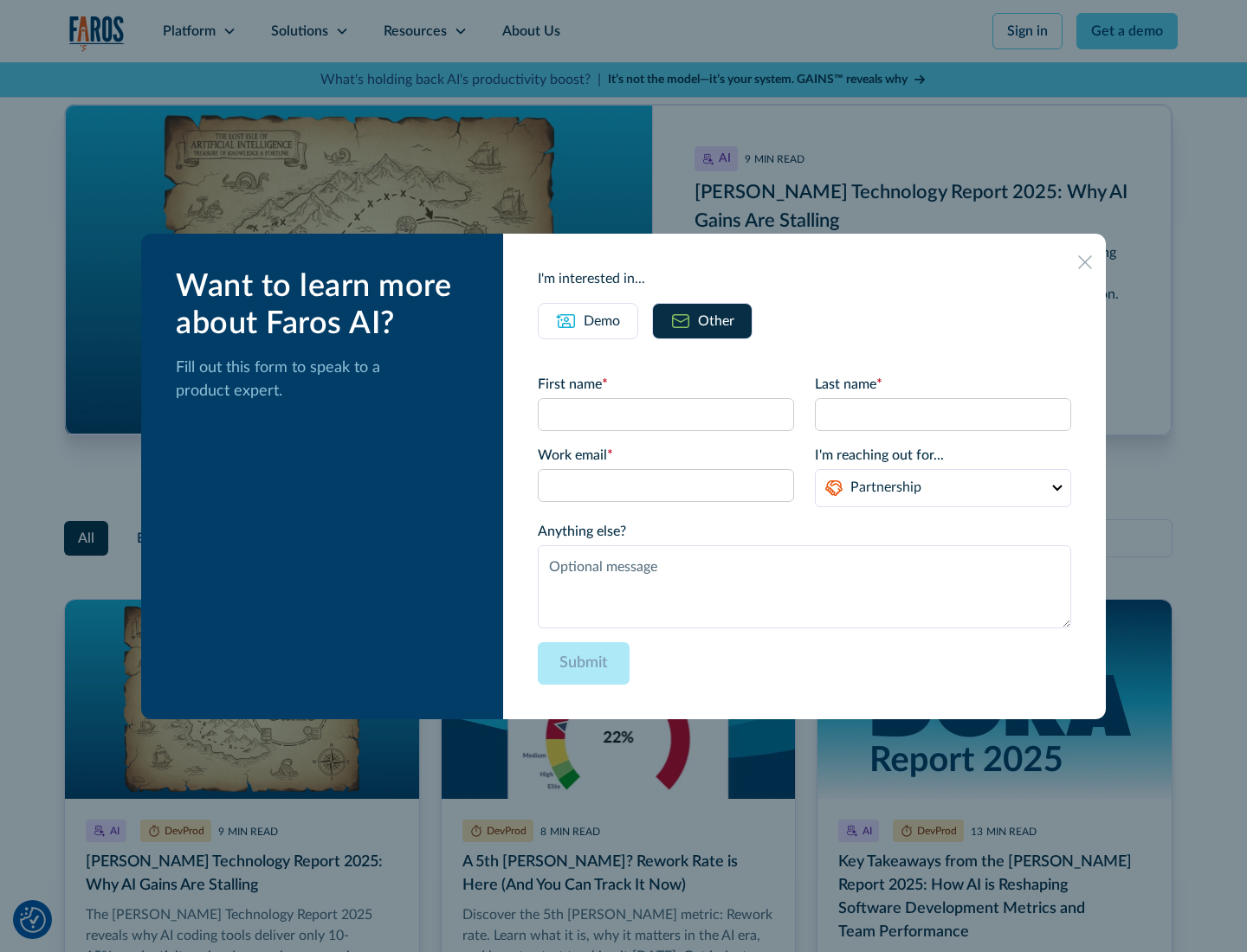
click at [1085, 262] on icon at bounding box center [1084, 262] width 14 height 14
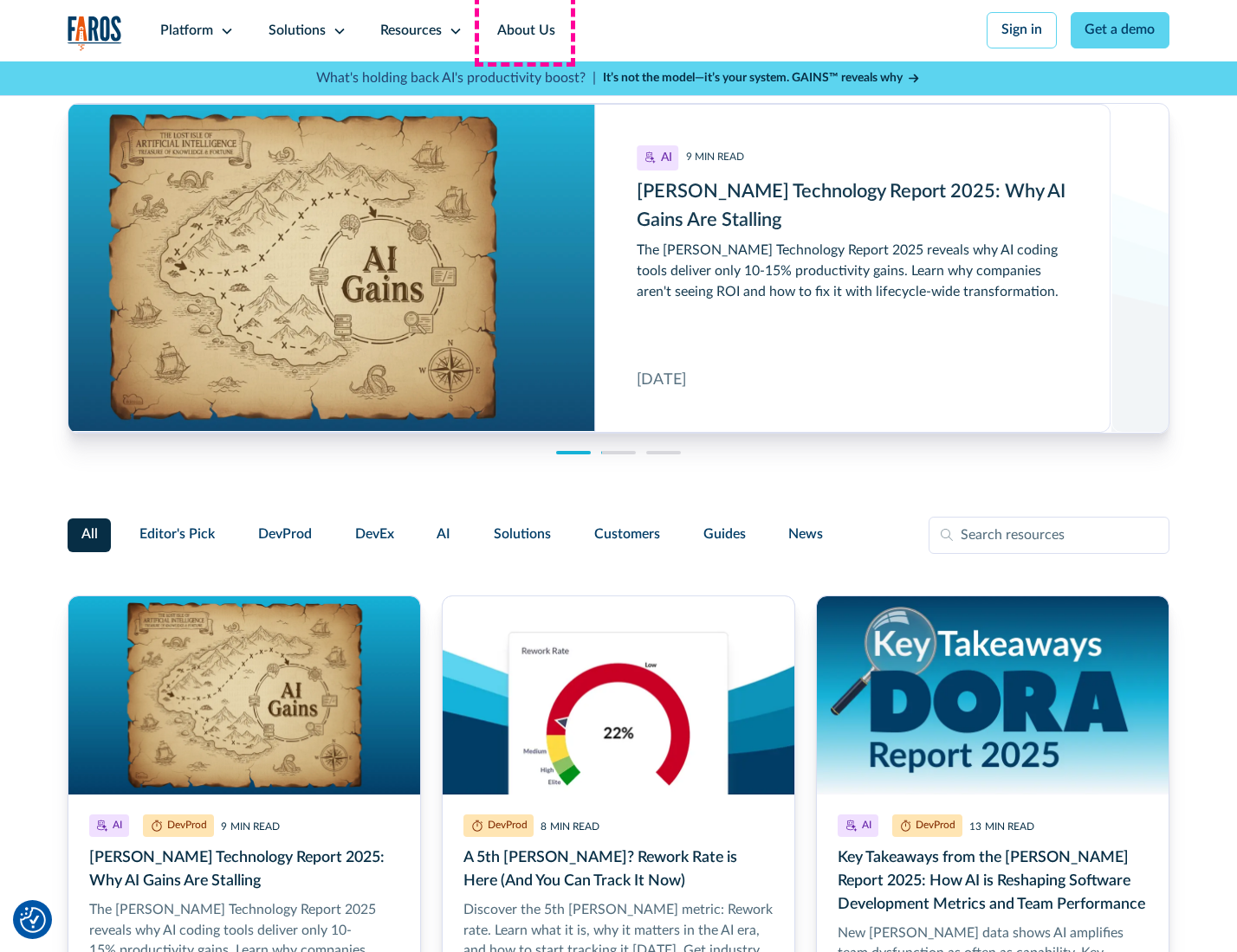
click at [524, 30] on link "About Us" at bounding box center [526, 30] width 93 height 61
